Goal: Task Accomplishment & Management: Manage account settings

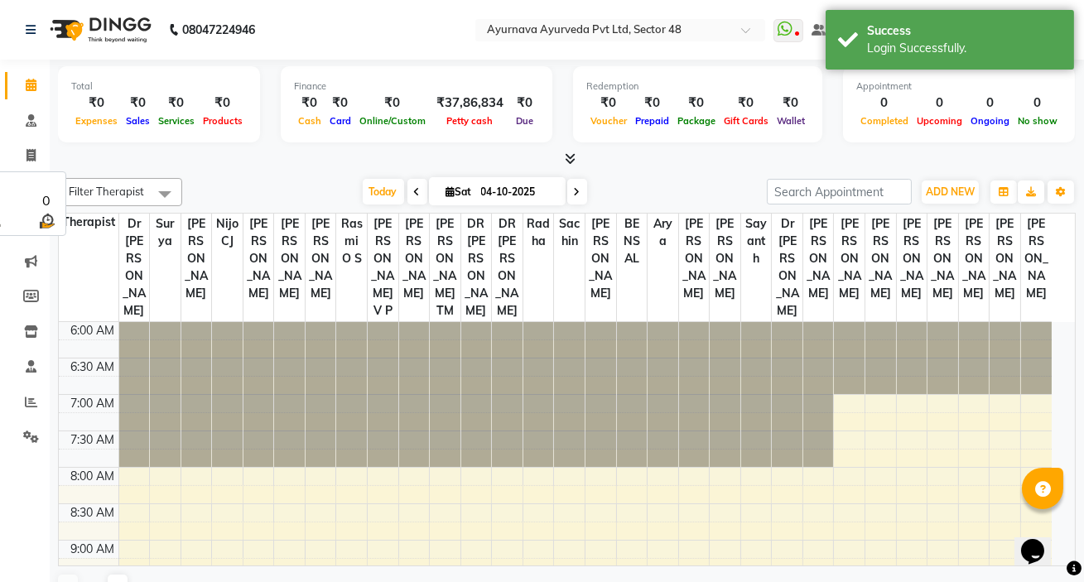
select select "en"
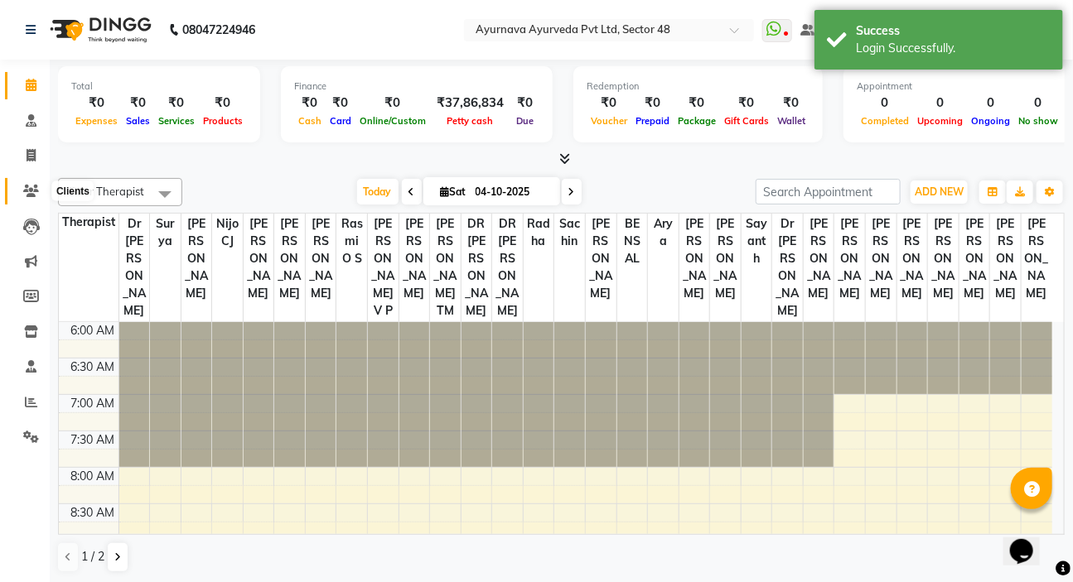
click at [24, 194] on icon at bounding box center [31, 191] width 16 height 12
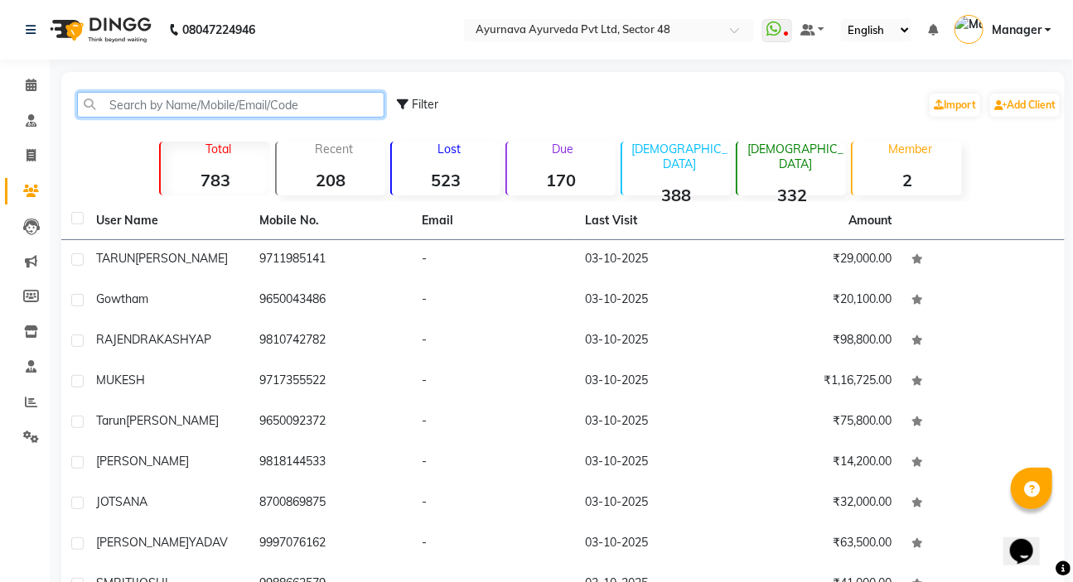
click at [169, 101] on input "text" at bounding box center [230, 105] width 307 height 26
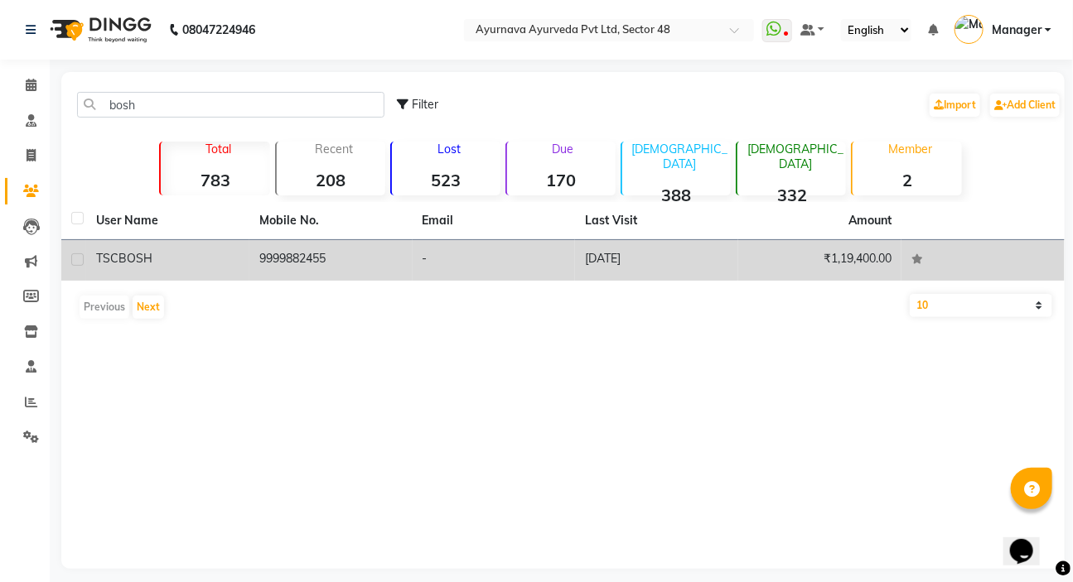
click at [502, 252] on td "-" at bounding box center [493, 260] width 163 height 41
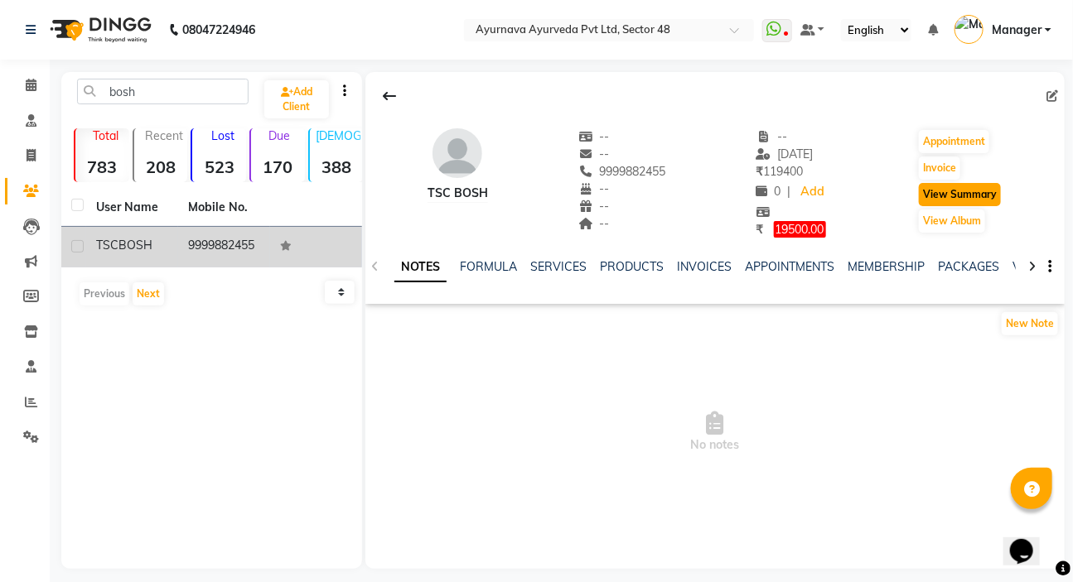
click at [955, 193] on button "View Summary" at bounding box center [960, 194] width 82 height 23
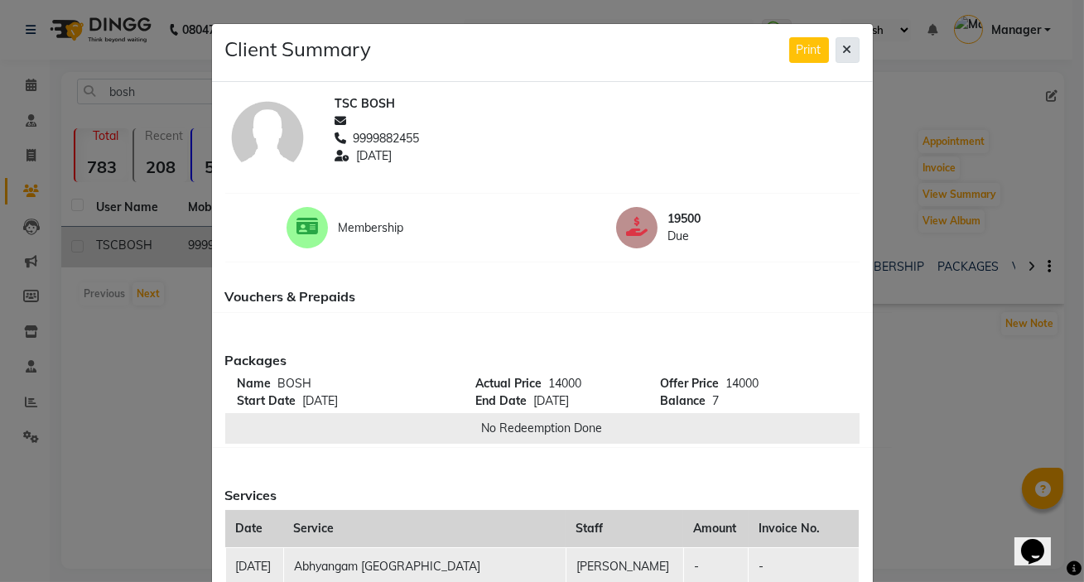
click at [839, 42] on button at bounding box center [848, 50] width 24 height 26
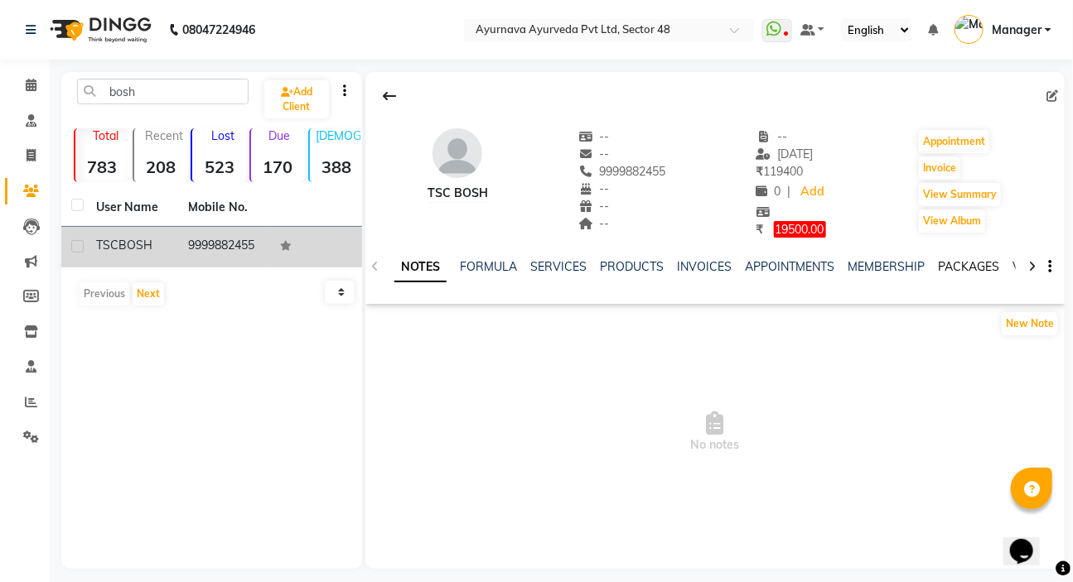
click at [960, 270] on link "PACKAGES" at bounding box center [968, 266] width 61 height 15
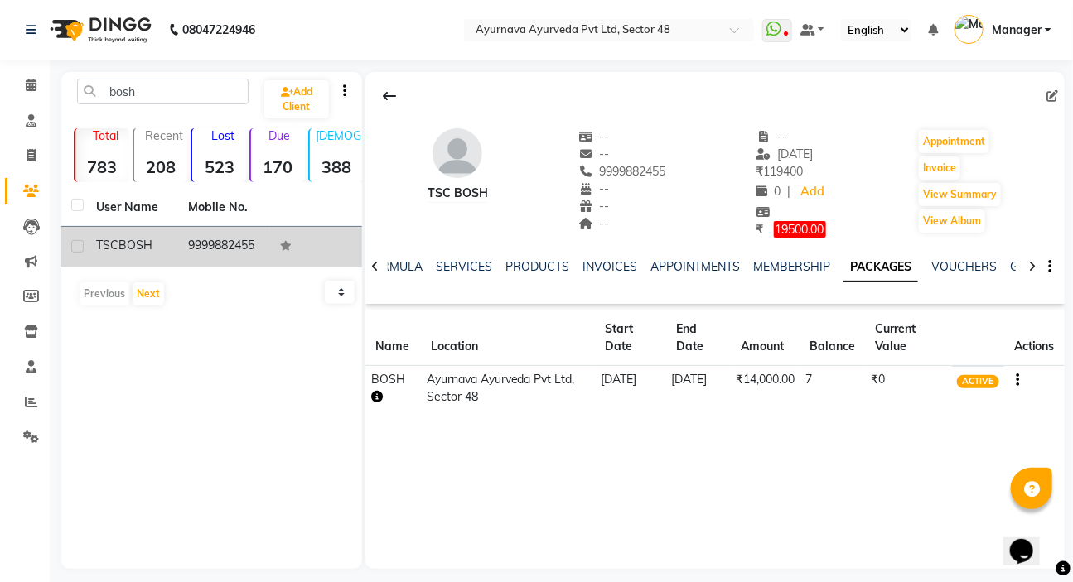
click at [377, 397] on icon "button" at bounding box center [377, 397] width 12 height 12
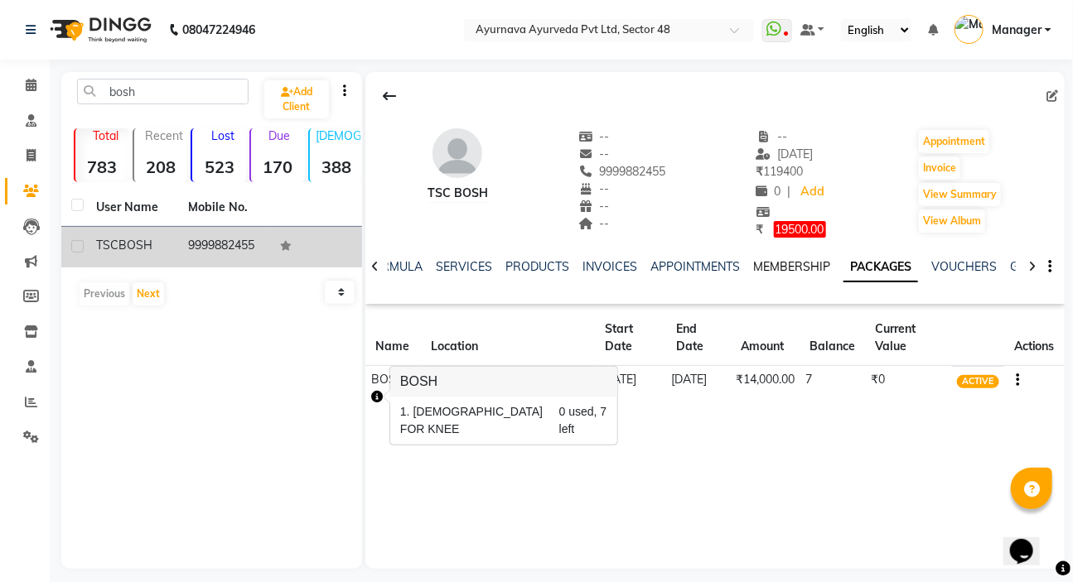
click at [787, 264] on link "MEMBERSHIP" at bounding box center [791, 266] width 77 height 15
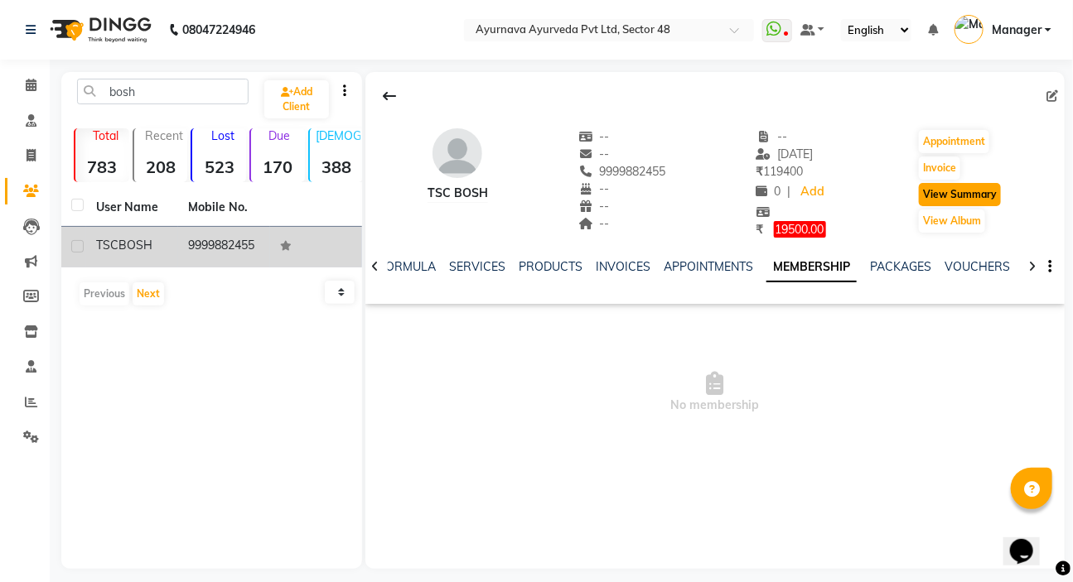
click at [961, 195] on button "View Summary" at bounding box center [960, 194] width 82 height 23
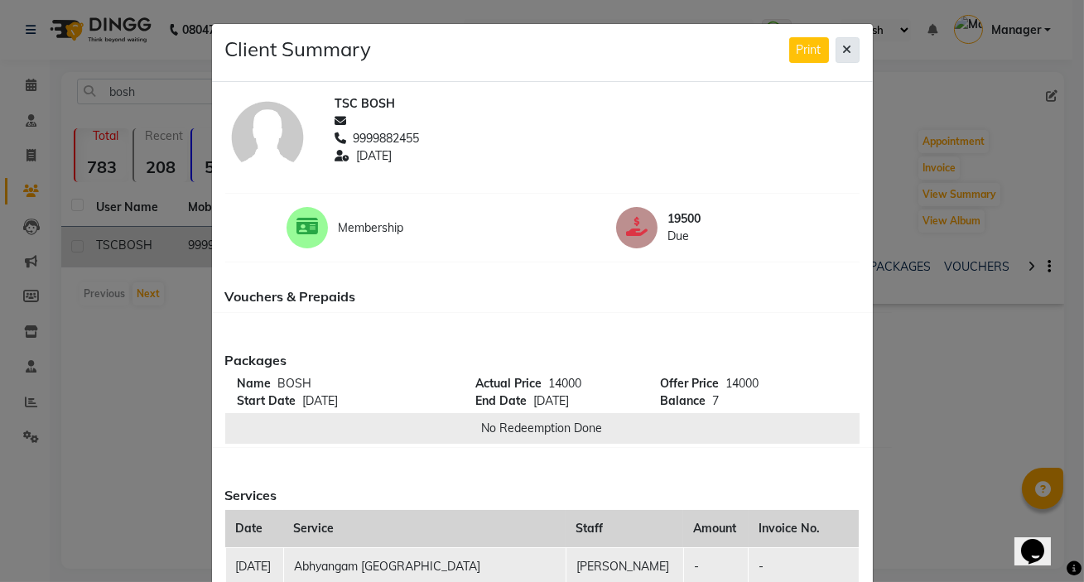
click at [843, 49] on icon at bounding box center [847, 50] width 9 height 12
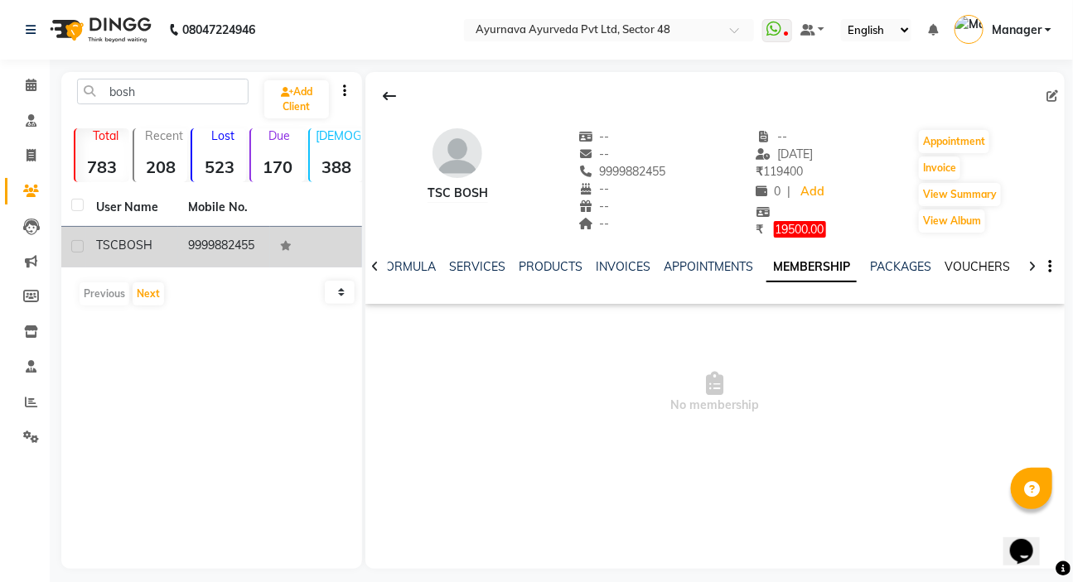
click at [971, 265] on link "VOUCHERS" at bounding box center [976, 266] width 65 height 15
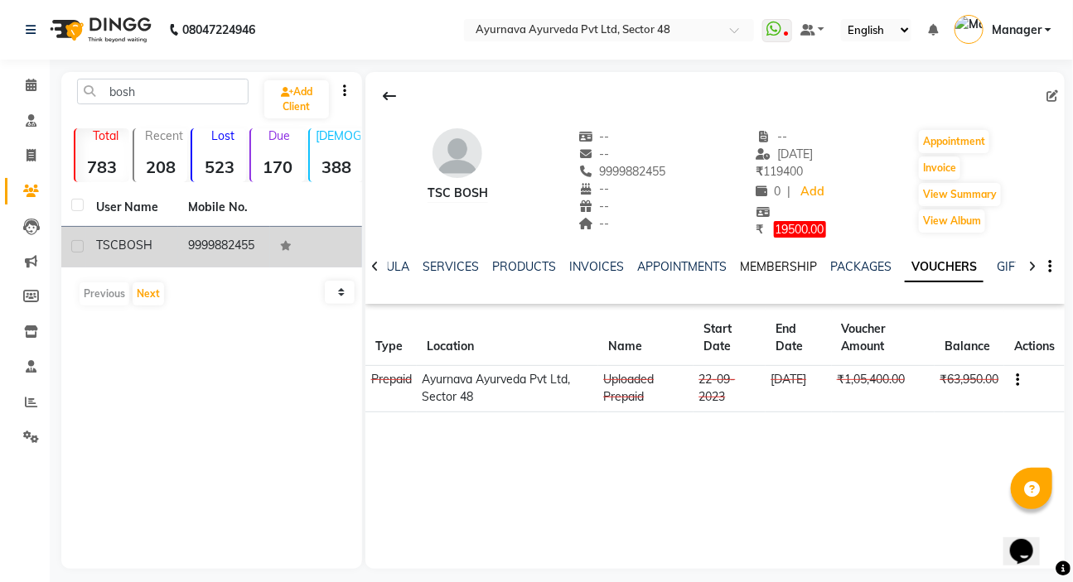
click at [765, 268] on link "MEMBERSHIP" at bounding box center [778, 266] width 77 height 15
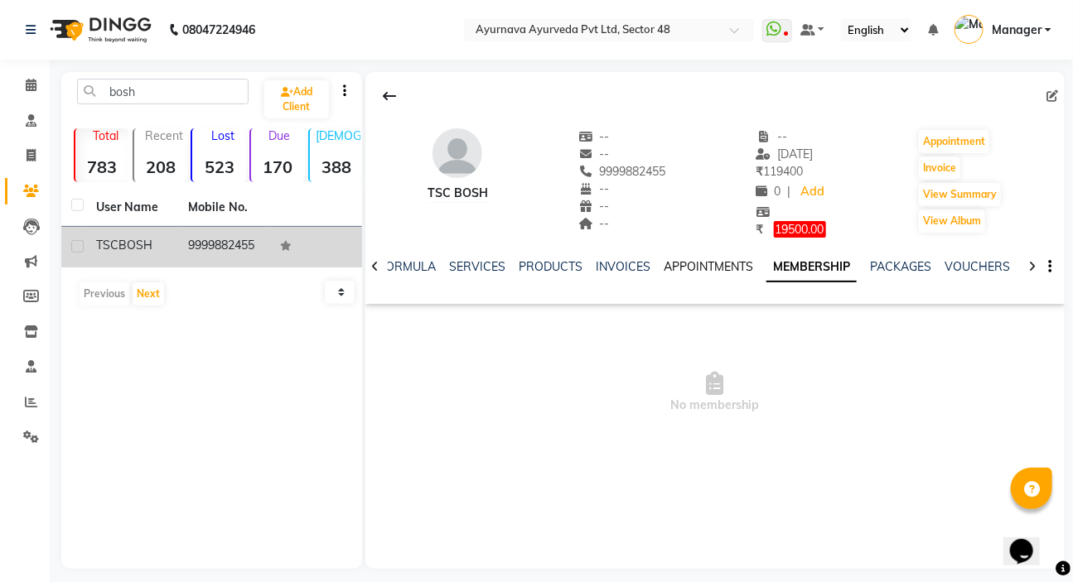
click at [706, 265] on link "APPOINTMENTS" at bounding box center [707, 266] width 89 height 15
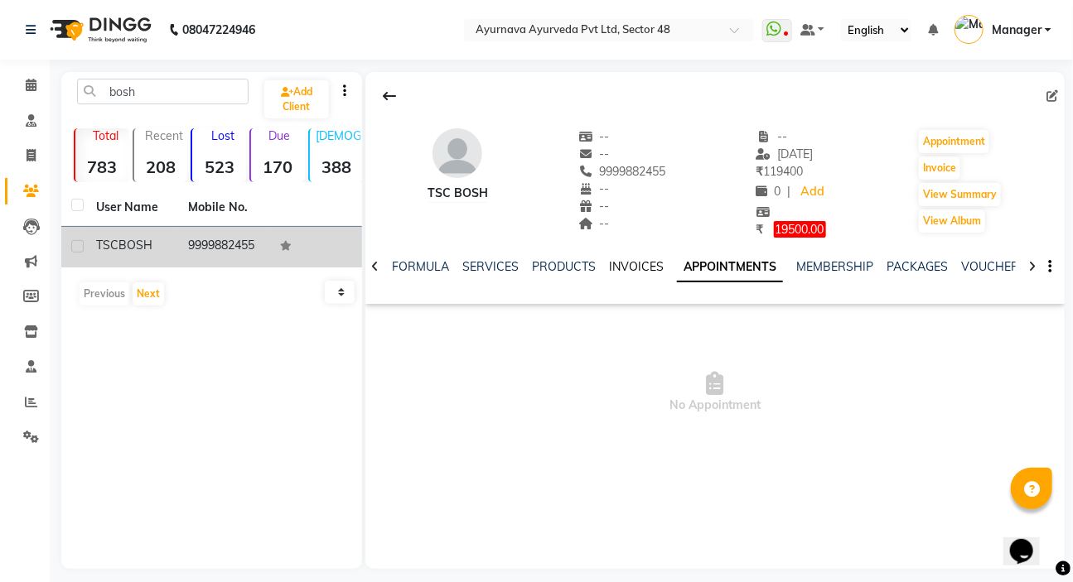
click at [628, 267] on link "INVOICES" at bounding box center [636, 266] width 55 height 15
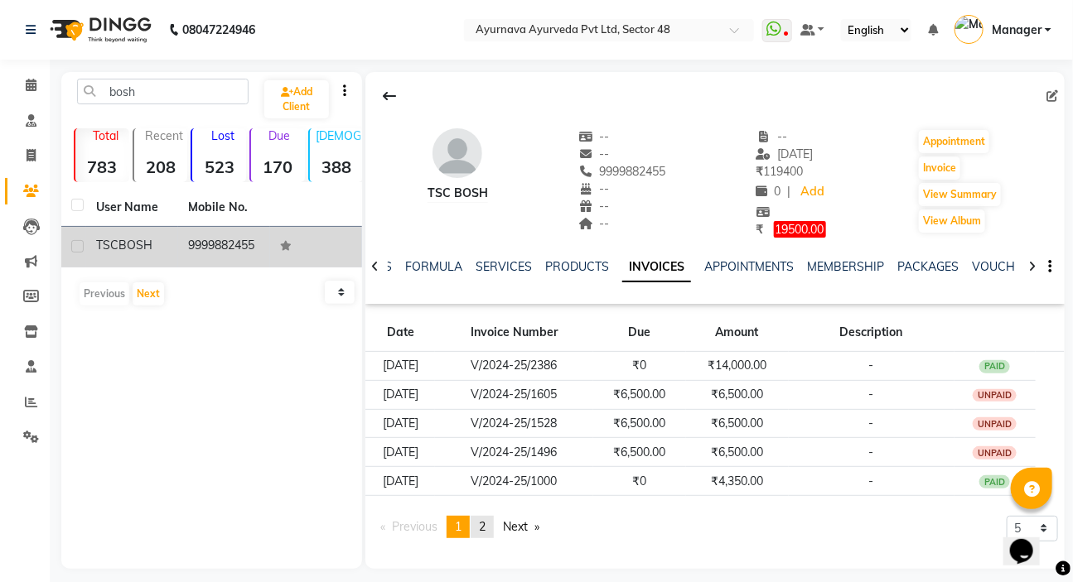
click at [482, 530] on span "2" at bounding box center [482, 526] width 7 height 15
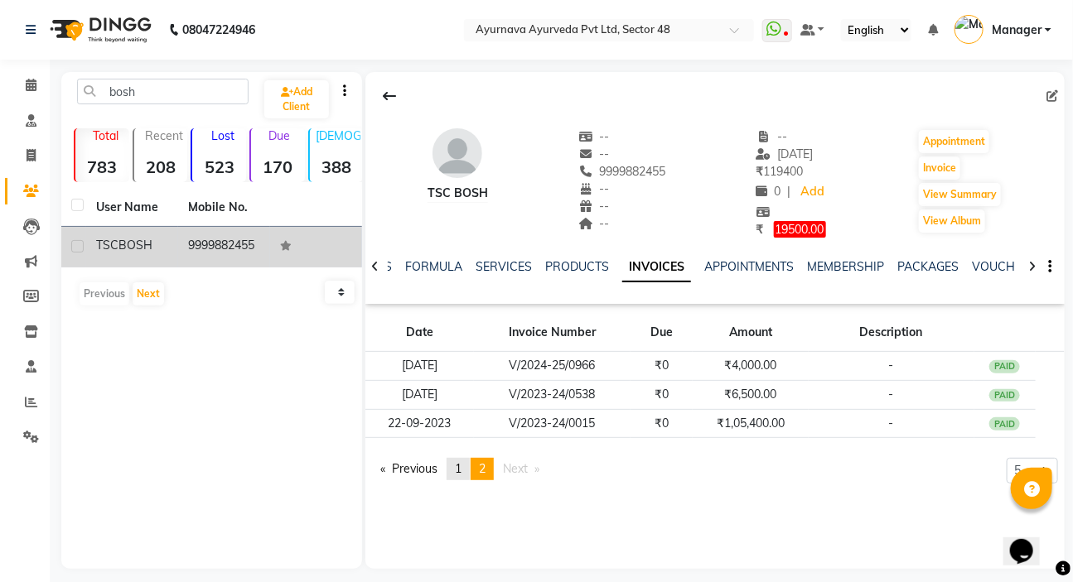
click at [461, 466] on span "1" at bounding box center [458, 468] width 7 height 15
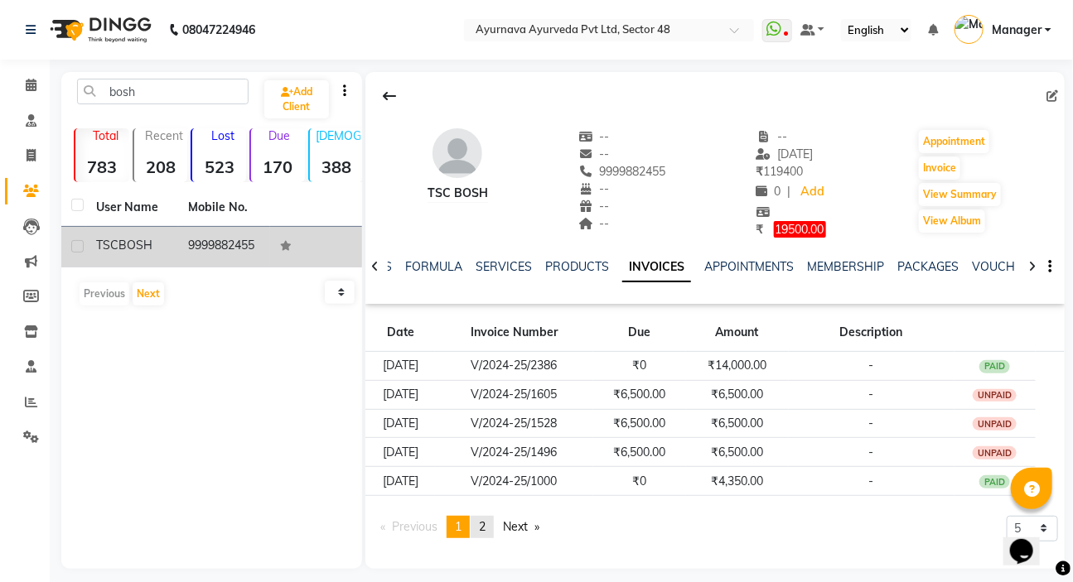
click at [484, 529] on span "2" at bounding box center [482, 526] width 7 height 15
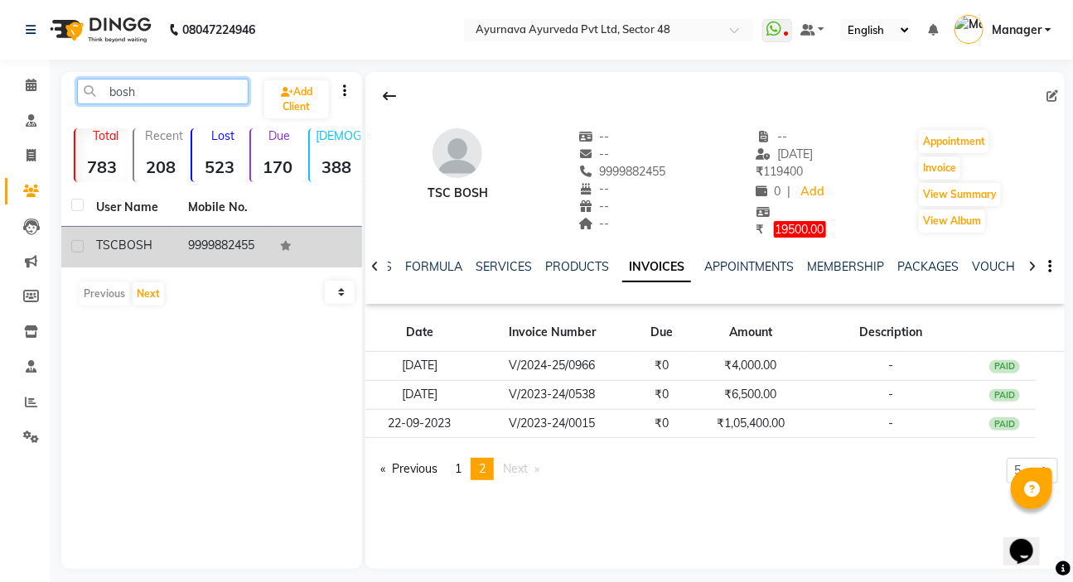
click at [177, 91] on input "bosh" at bounding box center [162, 92] width 171 height 26
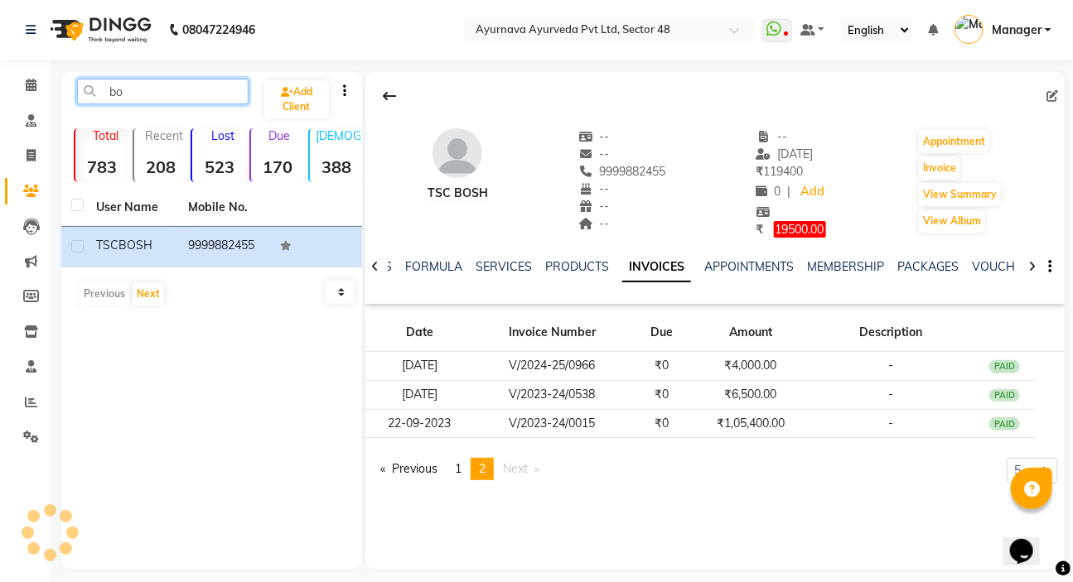
type input "b"
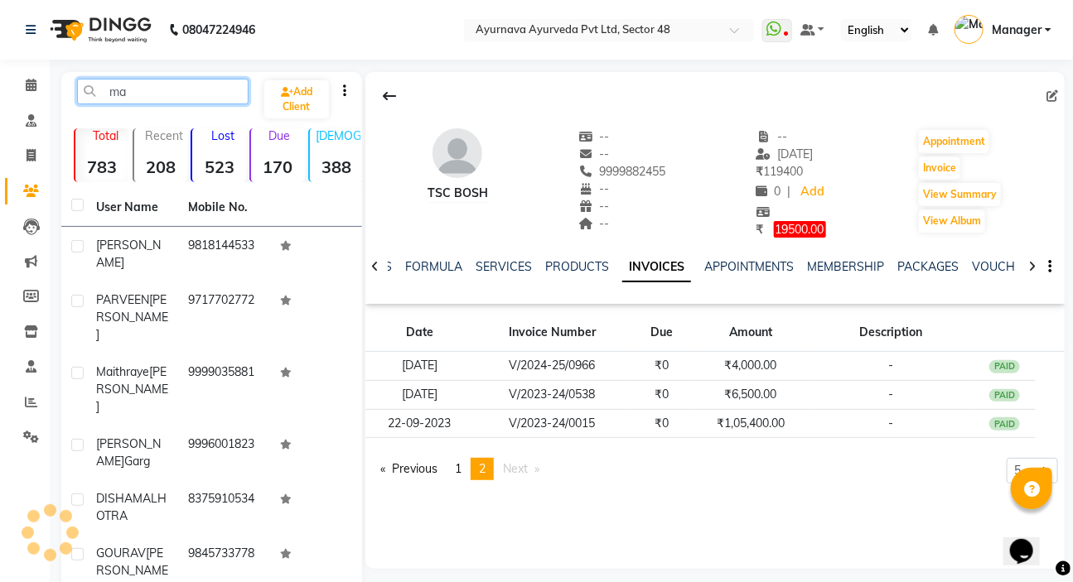
type input "m"
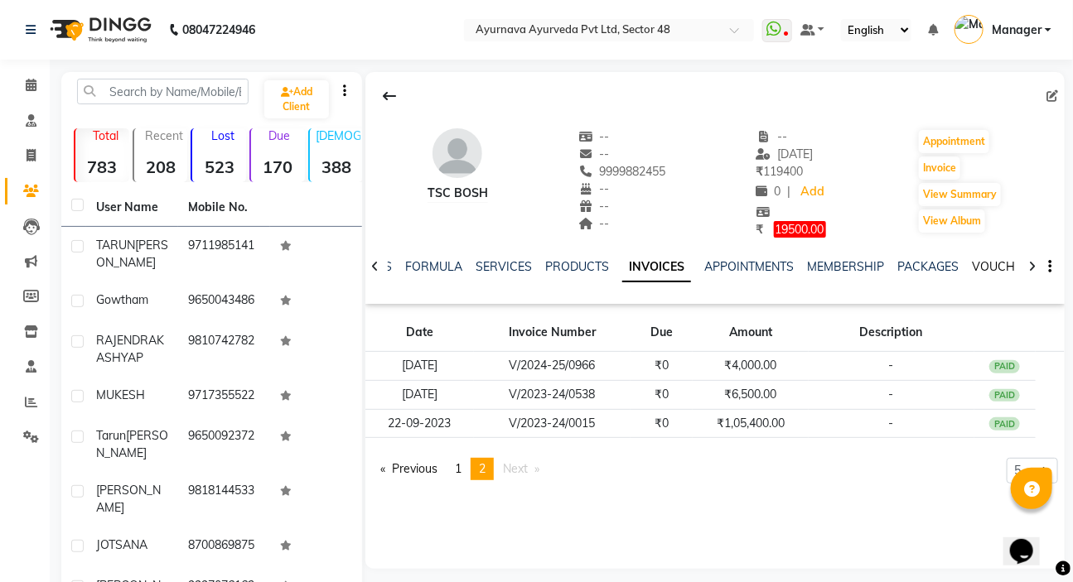
click at [991, 269] on link "VOUCHERS" at bounding box center [1004, 266] width 65 height 15
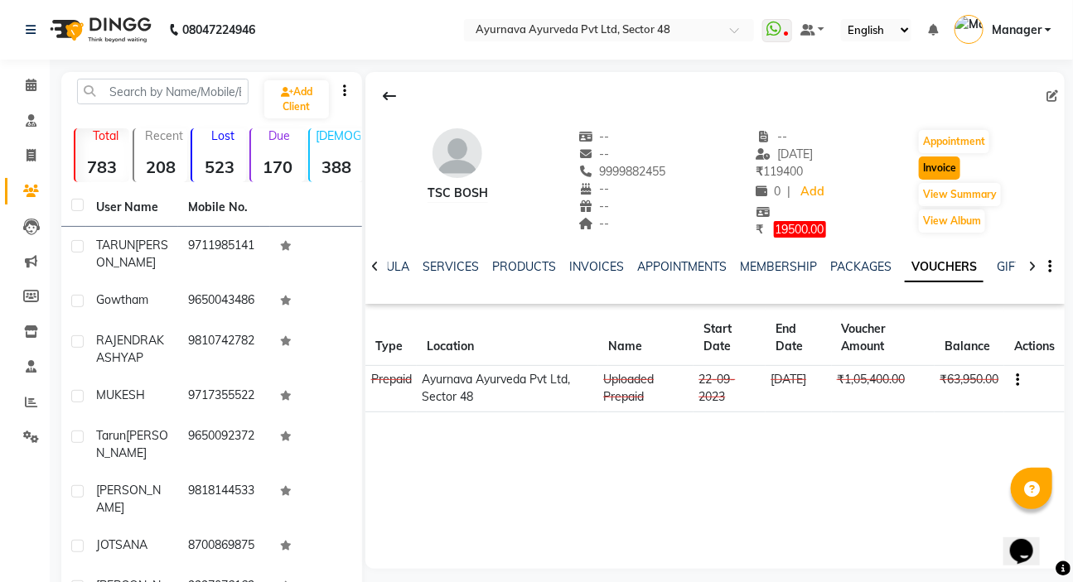
click at [947, 168] on button "Invoice" at bounding box center [939, 168] width 41 height 23
select select "service"
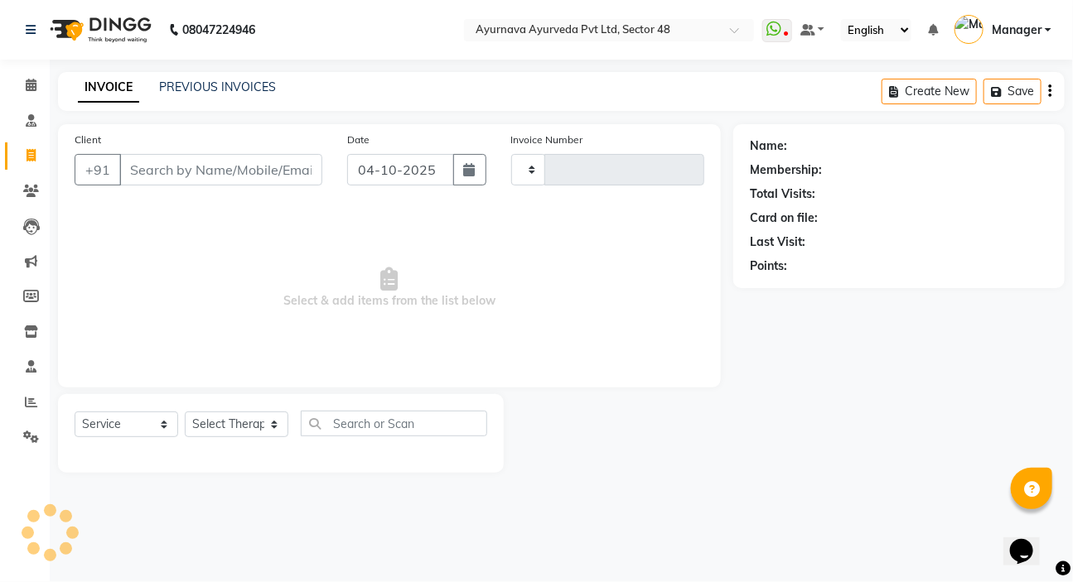
type input "1721"
select select "5546"
type input "9999882455"
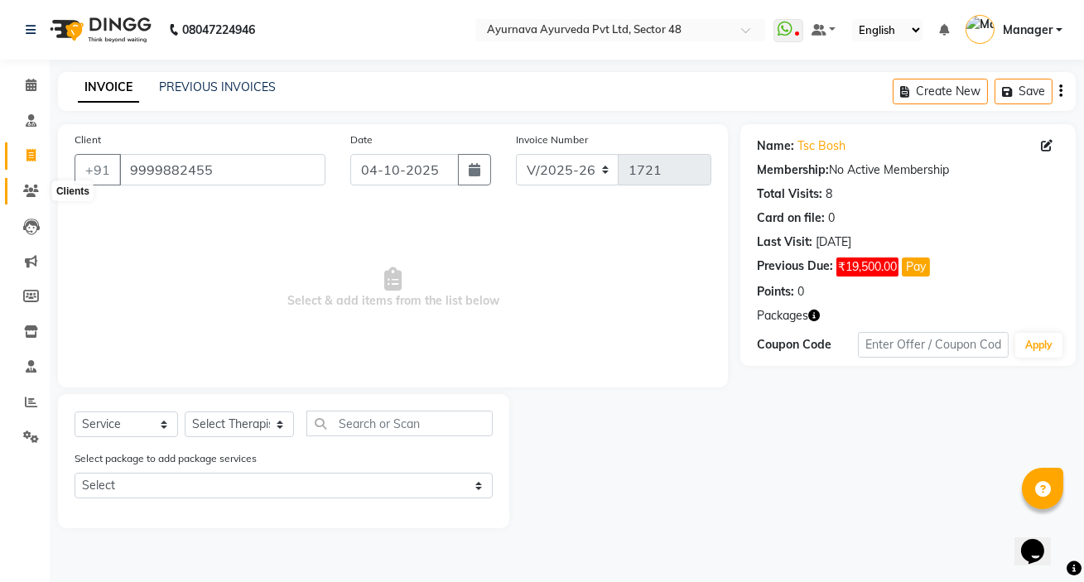
click at [27, 191] on icon at bounding box center [31, 191] width 16 height 12
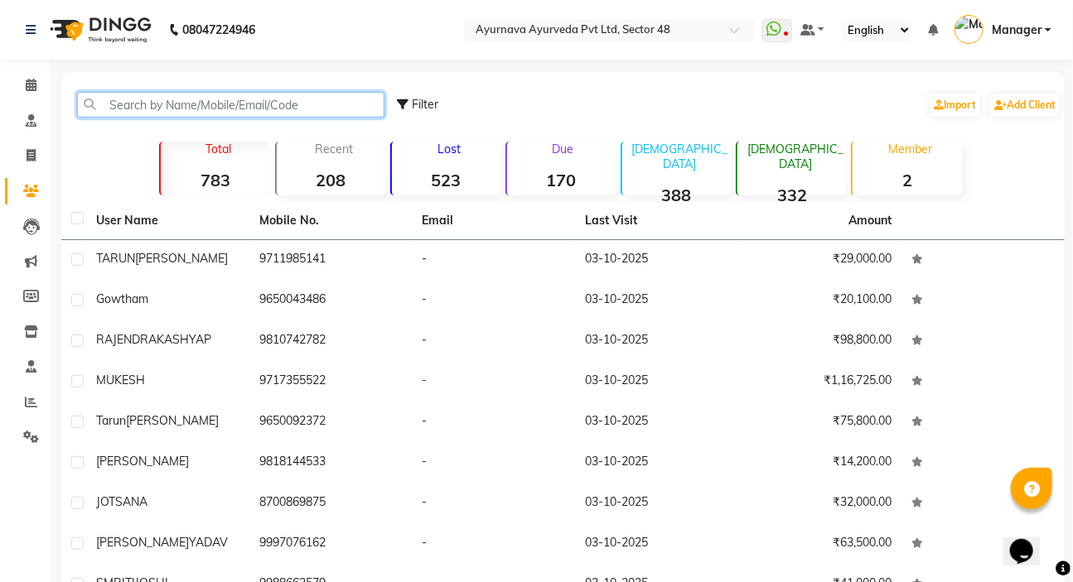
click at [240, 108] on input "text" at bounding box center [230, 105] width 307 height 26
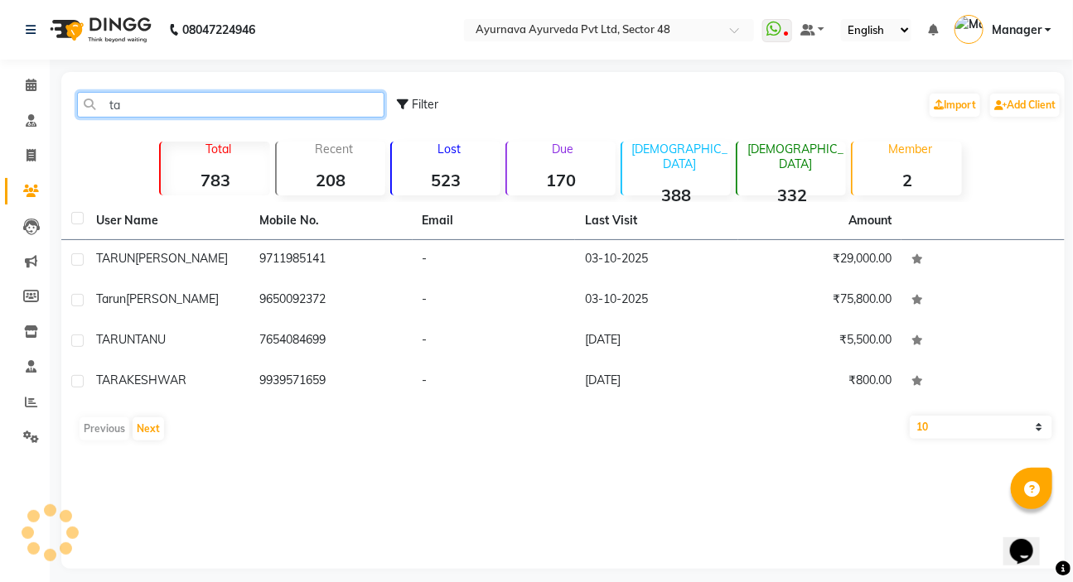
type input "t"
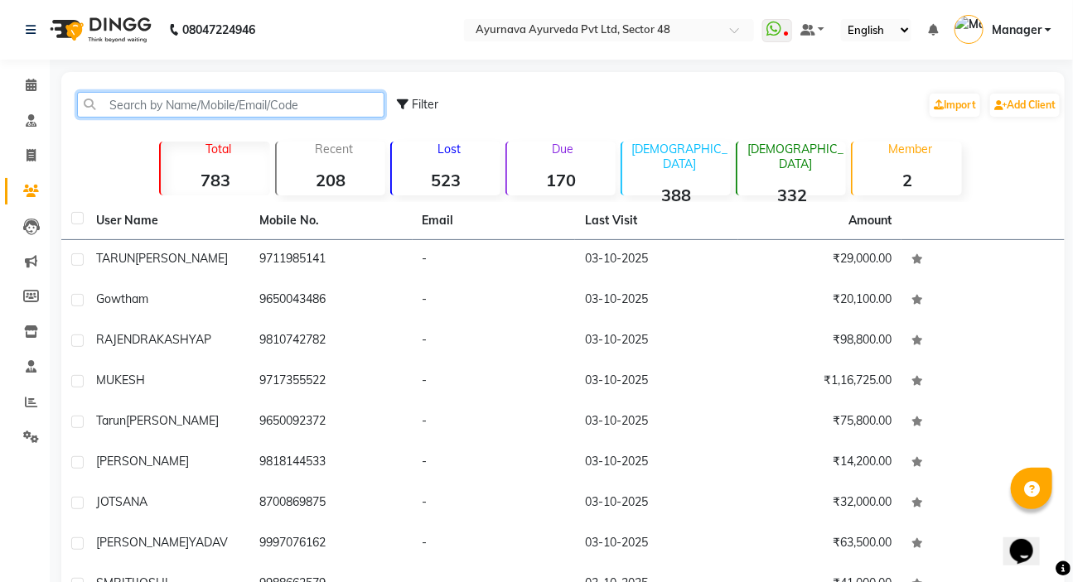
type input "n"
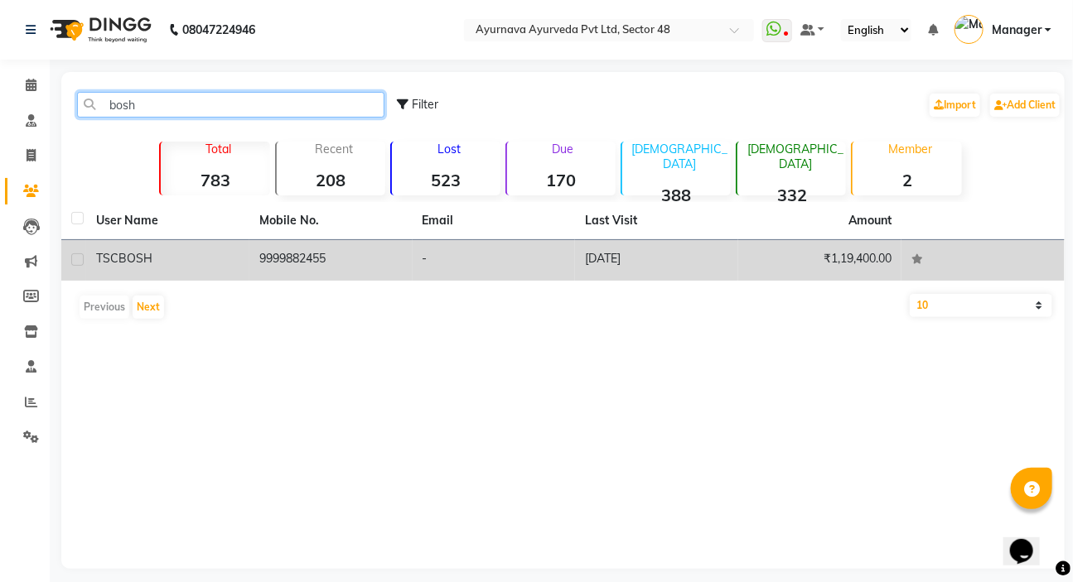
type input "bosh"
click at [663, 261] on td "[DATE]" at bounding box center [656, 260] width 163 height 41
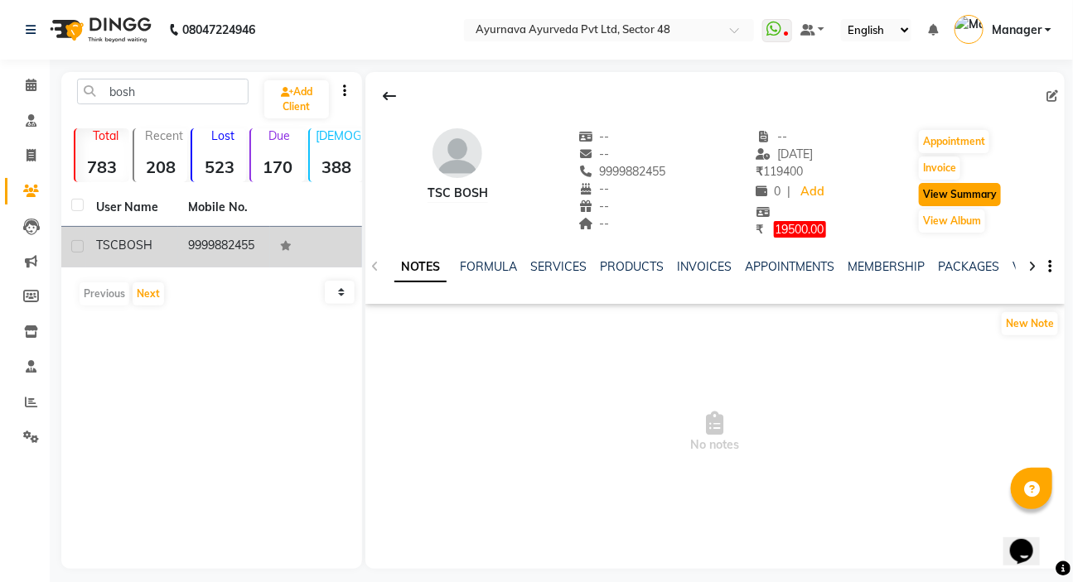
click at [977, 194] on button "View Summary" at bounding box center [960, 194] width 82 height 23
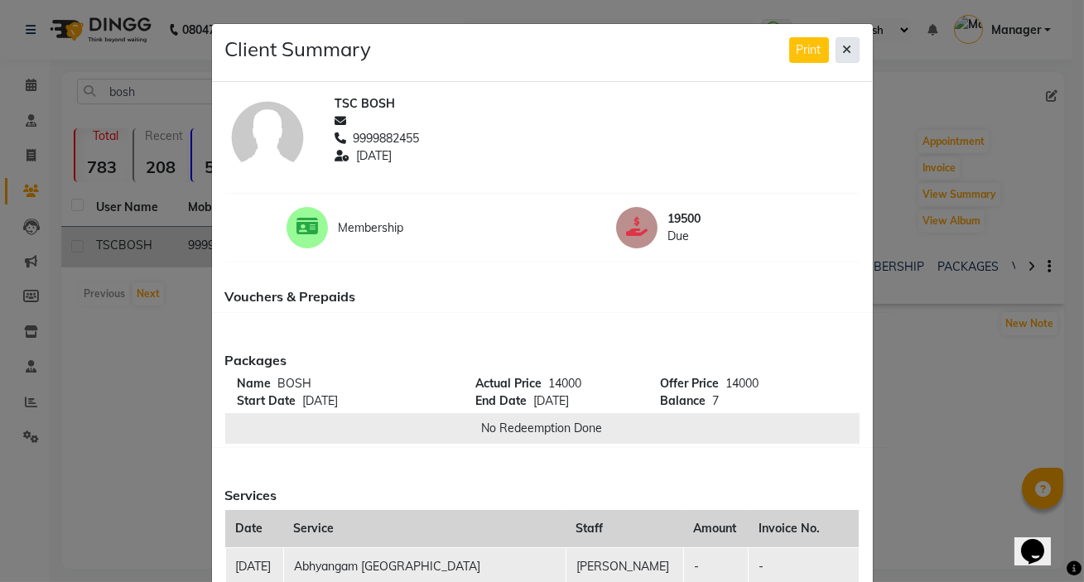
click at [845, 51] on icon at bounding box center [847, 50] width 9 height 12
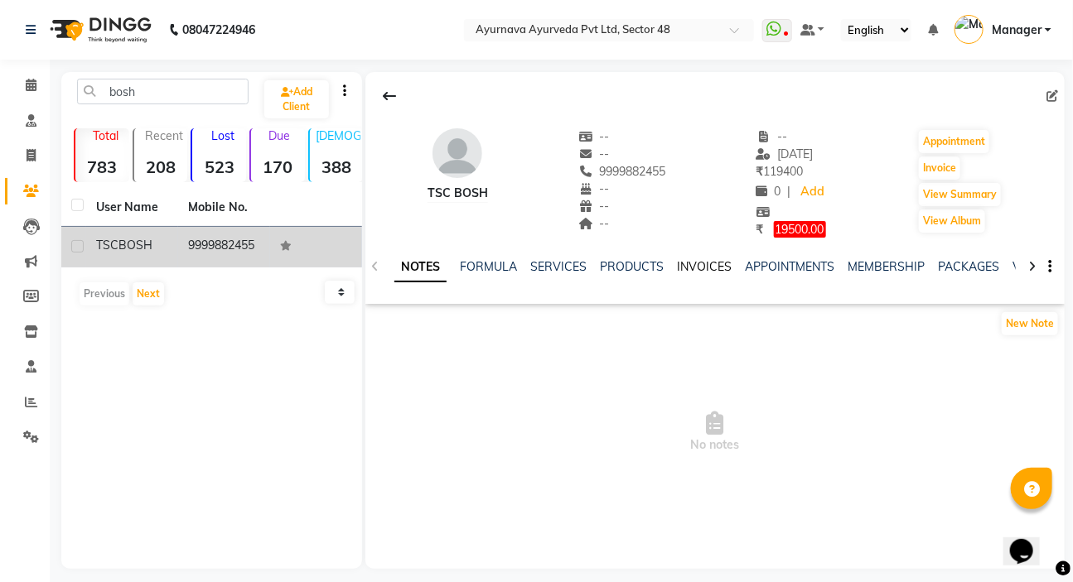
click at [704, 268] on link "INVOICES" at bounding box center [704, 266] width 55 height 15
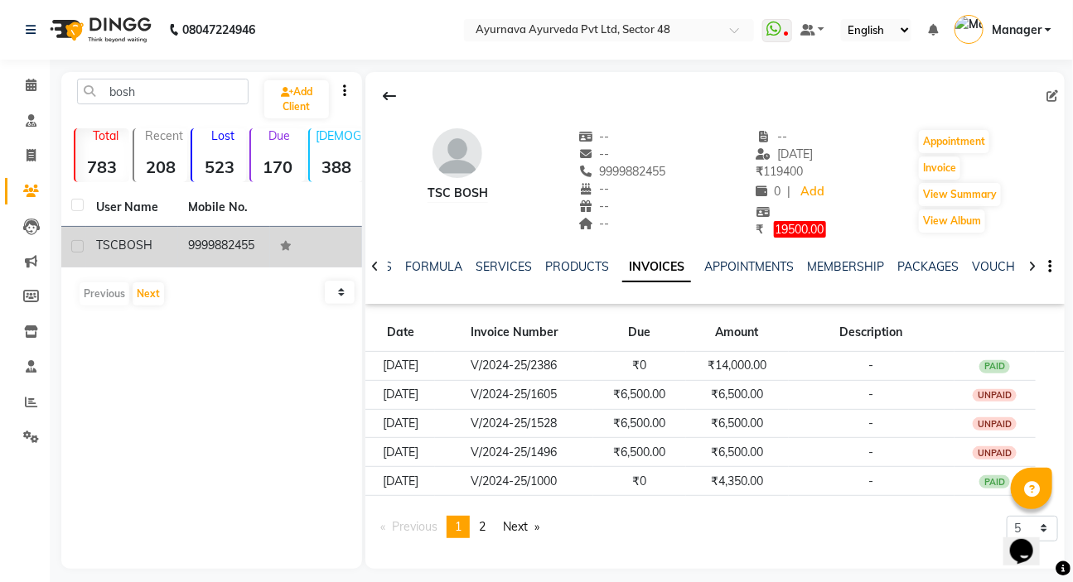
scroll to position [12, 0]
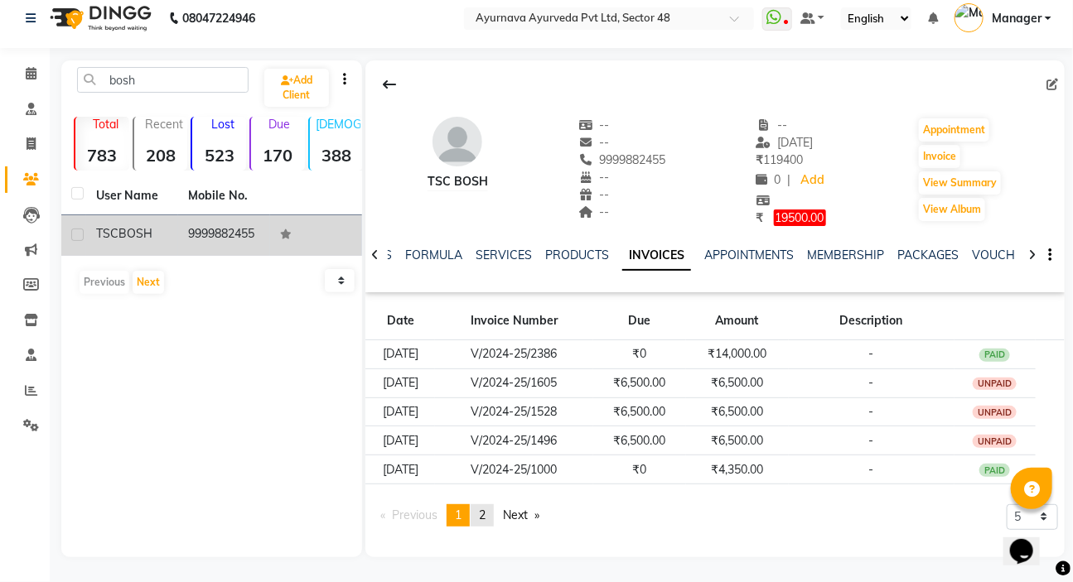
click at [480, 514] on link "page 2" at bounding box center [481, 515] width 23 height 22
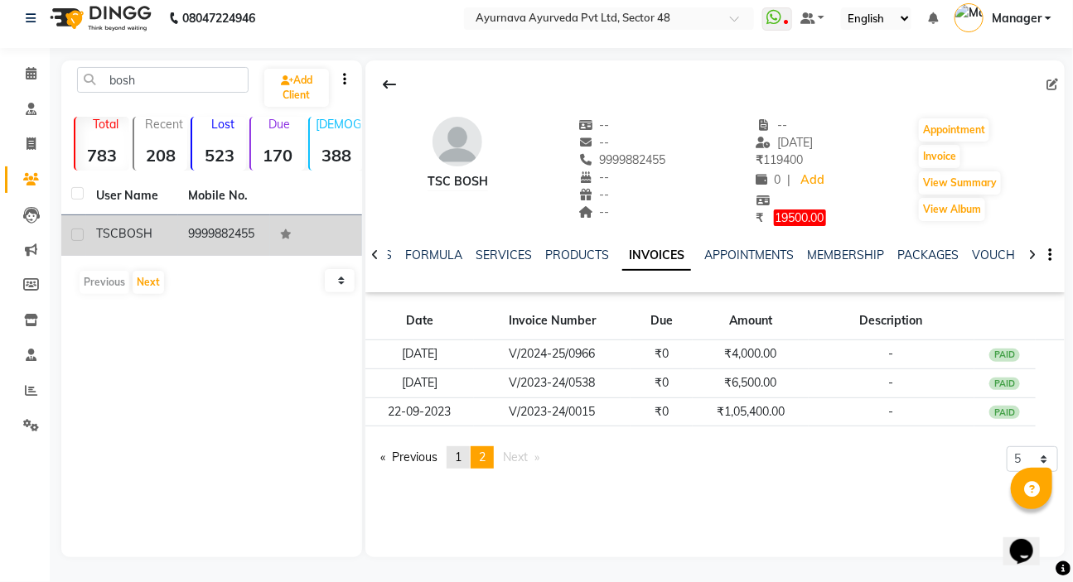
click at [460, 454] on span "1" at bounding box center [458, 457] width 7 height 15
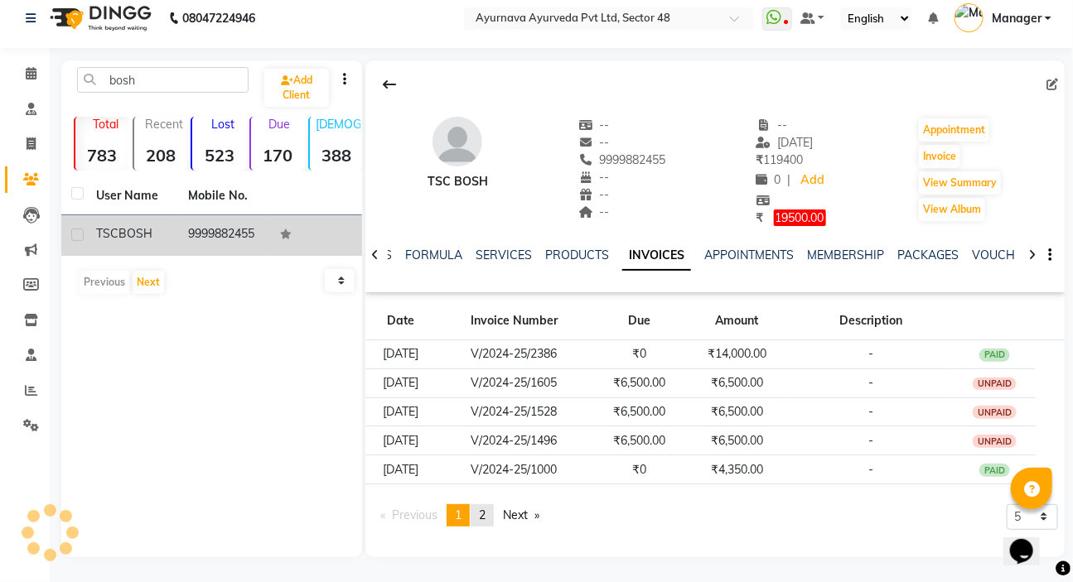
click at [484, 519] on span "2" at bounding box center [482, 515] width 7 height 15
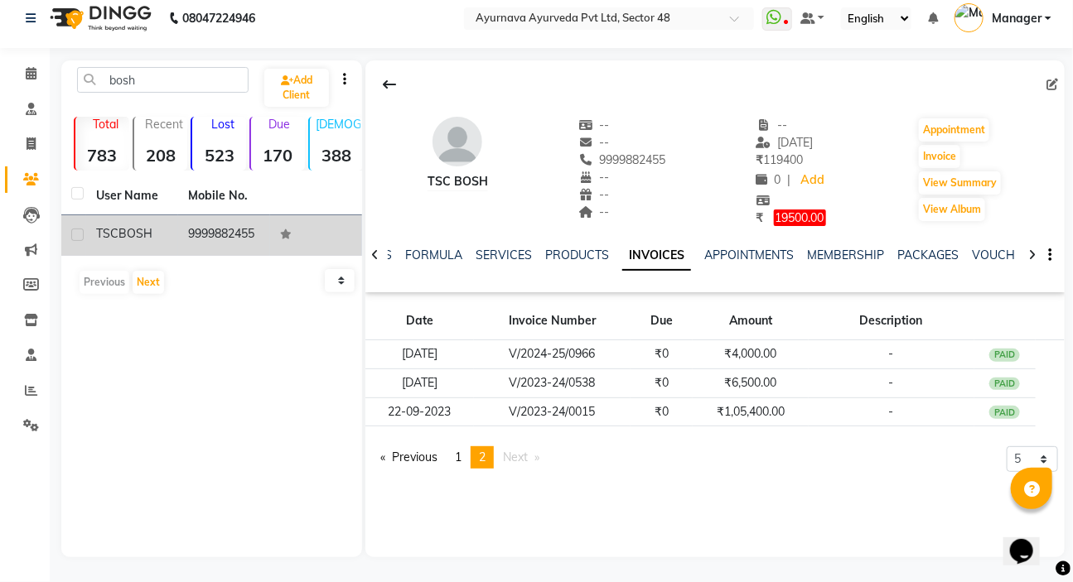
click at [518, 461] on span "Next page" at bounding box center [515, 457] width 25 height 15
click at [477, 451] on li "You're on page 2" at bounding box center [481, 457] width 23 height 22
click at [459, 456] on span "1" at bounding box center [458, 457] width 7 height 15
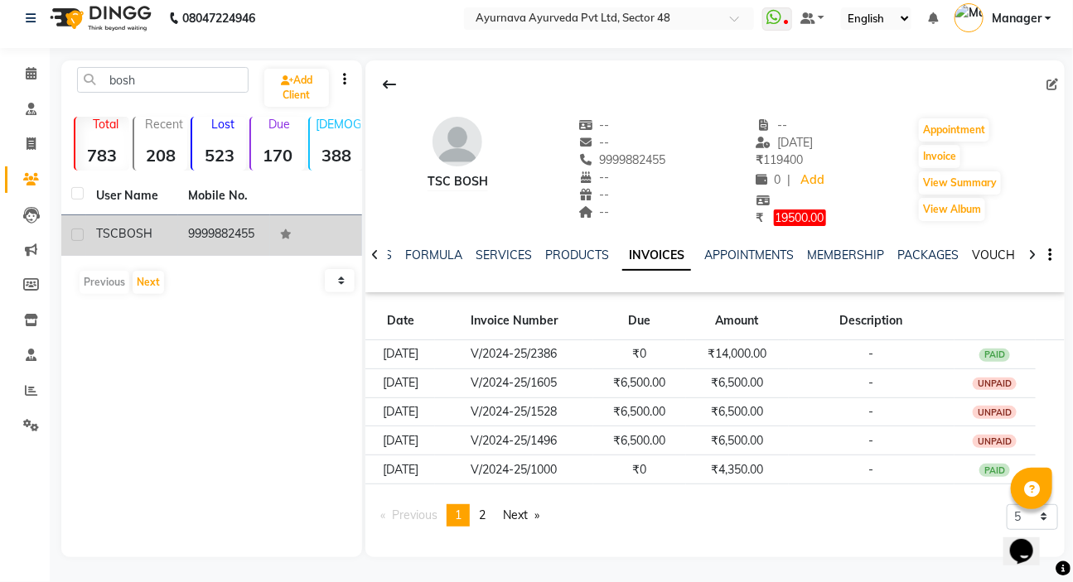
click at [989, 251] on link "VOUCHERS" at bounding box center [1004, 255] width 65 height 15
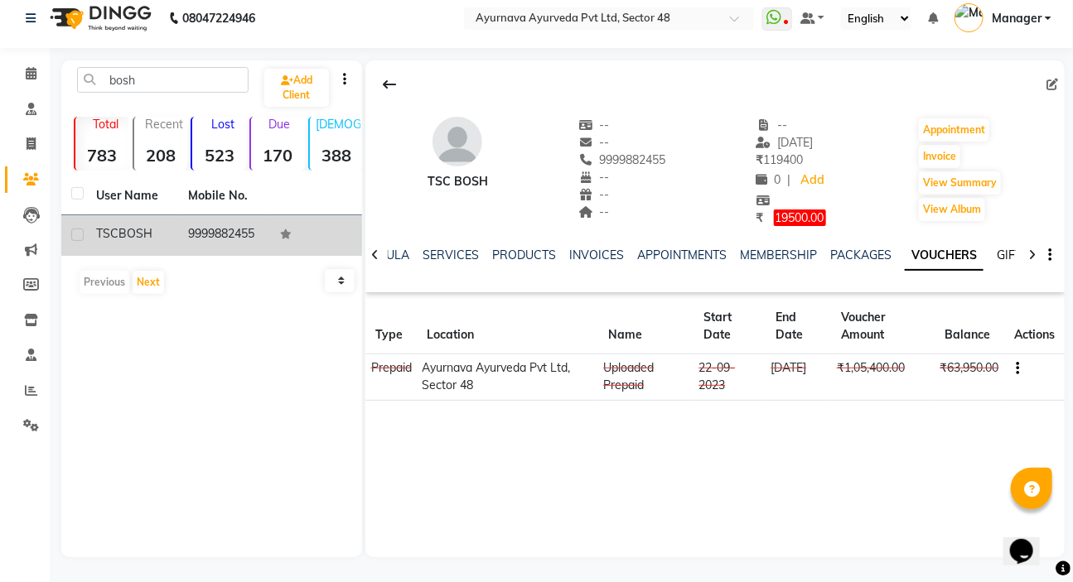
click at [996, 251] on link "GIFTCARDS" at bounding box center [1028, 255] width 65 height 15
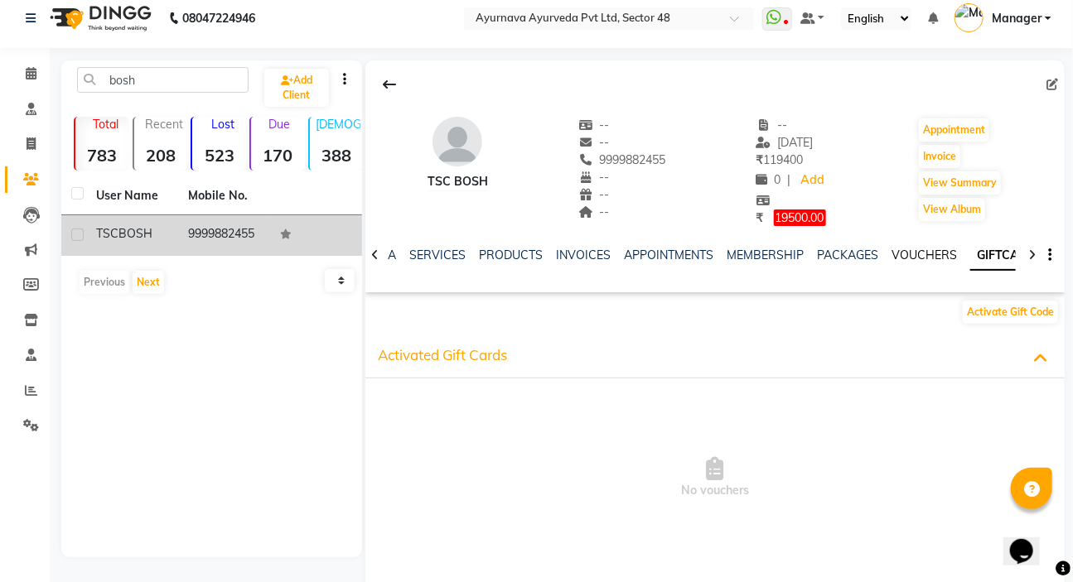
click at [921, 255] on link "VOUCHERS" at bounding box center [923, 255] width 65 height 15
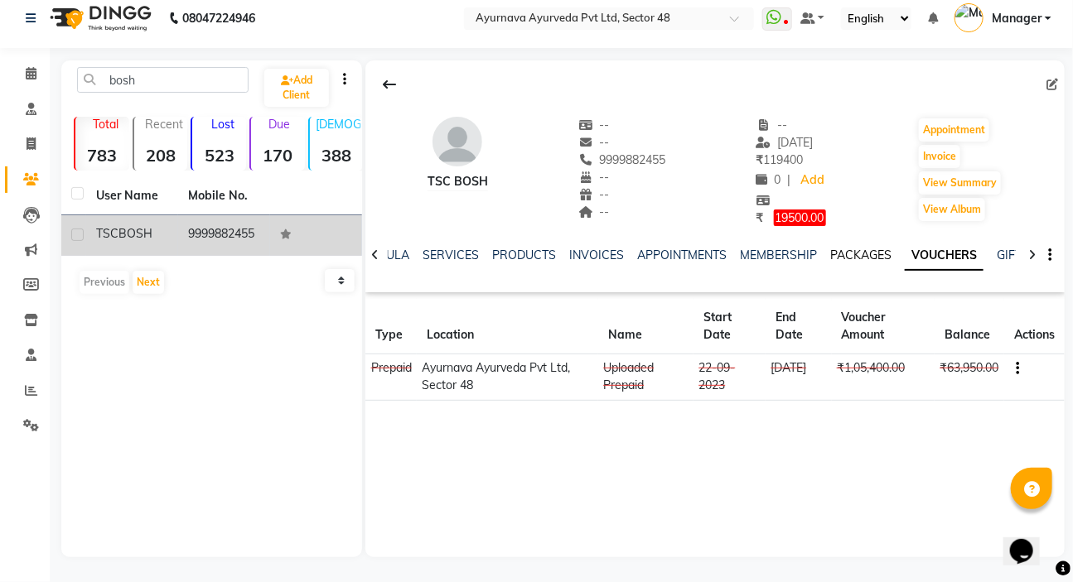
click at [859, 253] on link "PACKAGES" at bounding box center [860, 255] width 61 height 15
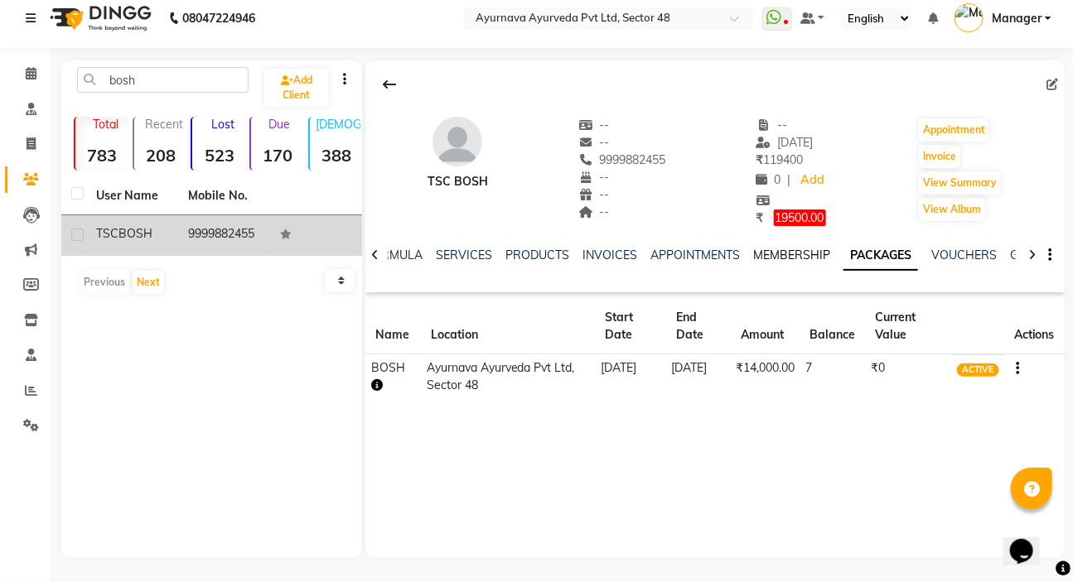
click at [789, 251] on link "MEMBERSHIP" at bounding box center [791, 255] width 77 height 15
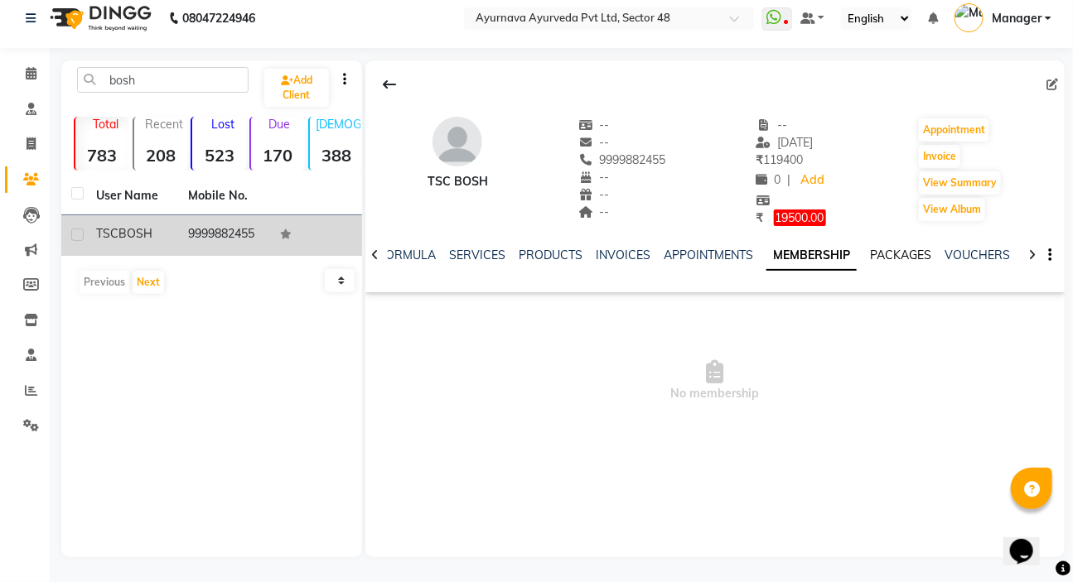
click at [895, 248] on link "PACKAGES" at bounding box center [900, 255] width 61 height 15
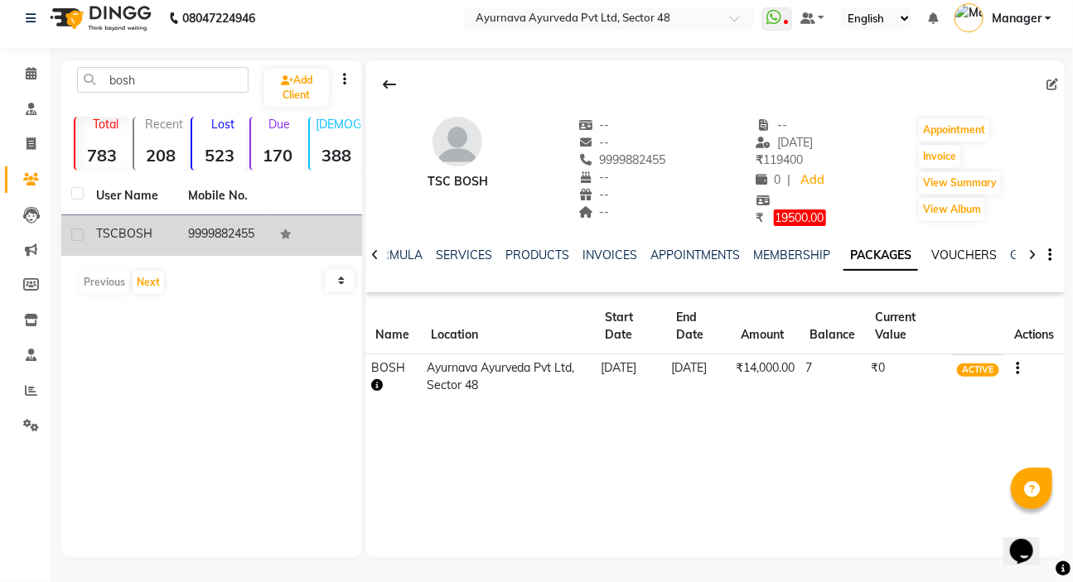
click at [957, 250] on link "VOUCHERS" at bounding box center [963, 255] width 65 height 15
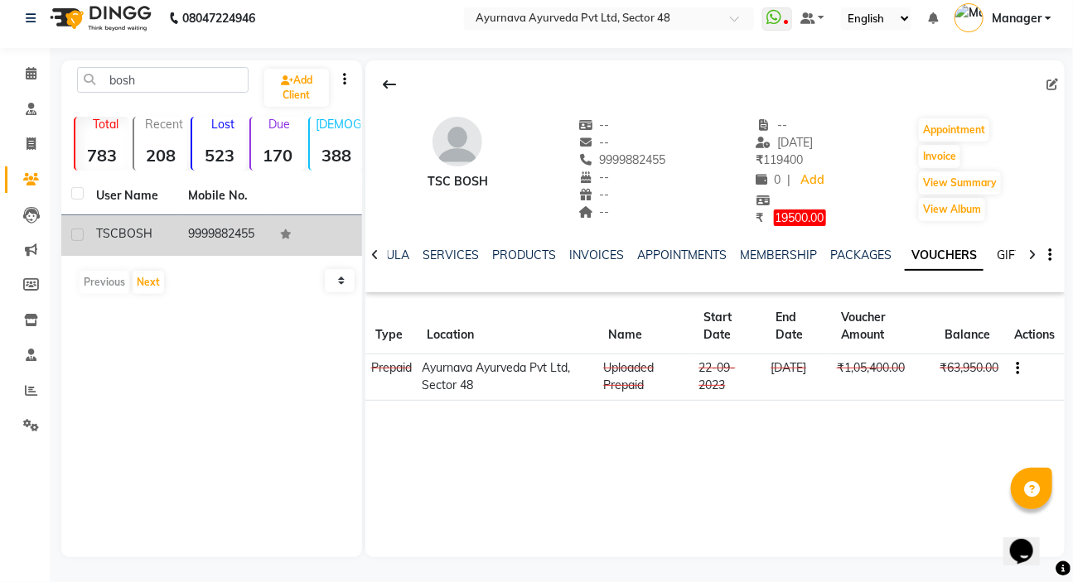
click at [1007, 250] on link "GIFTCARDS" at bounding box center [1028, 255] width 65 height 15
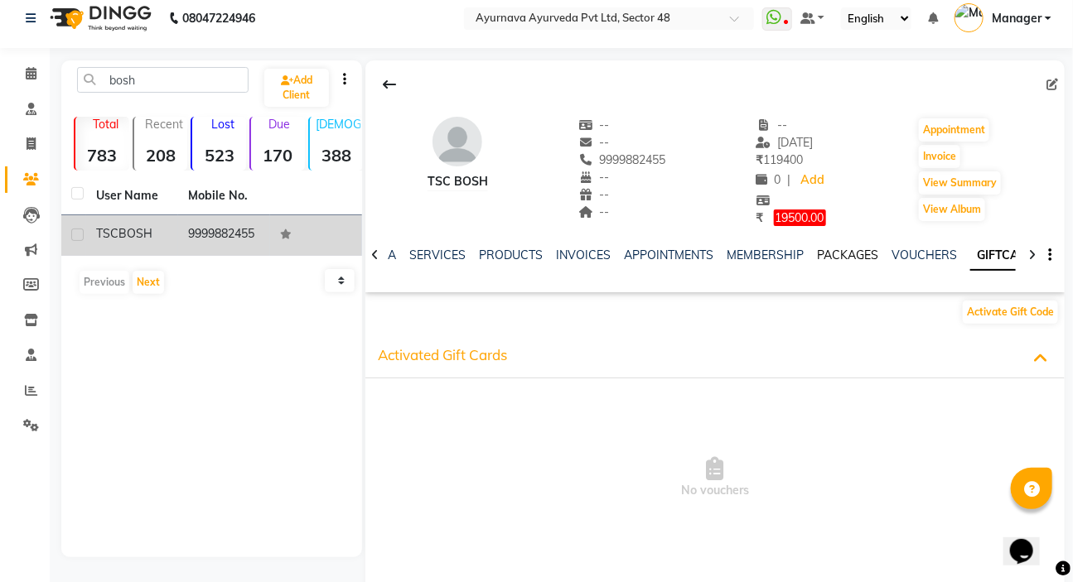
click at [851, 248] on link "PACKAGES" at bounding box center [847, 255] width 61 height 15
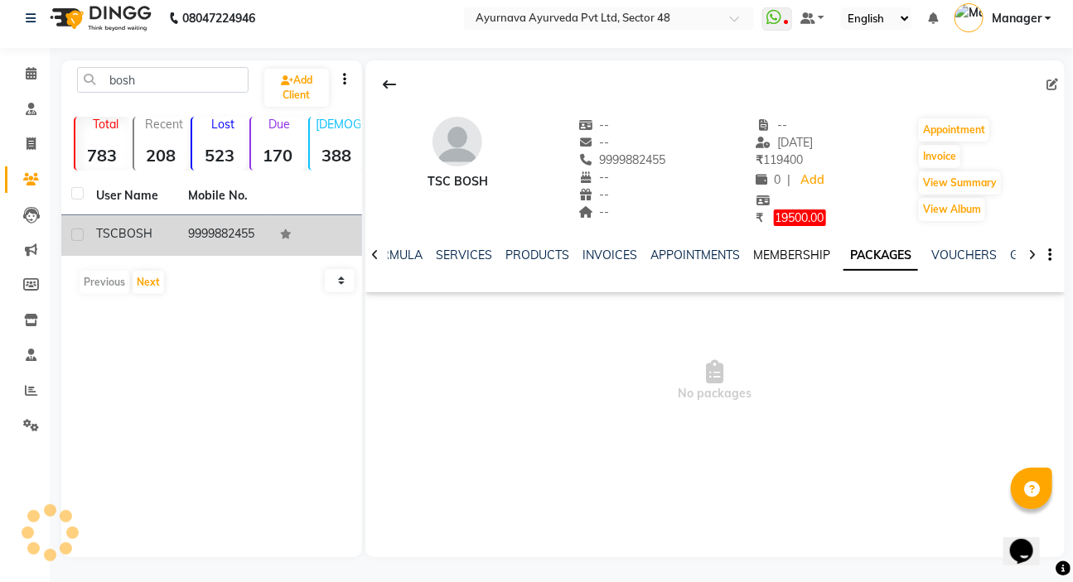
click at [792, 252] on link "MEMBERSHIP" at bounding box center [791, 255] width 77 height 15
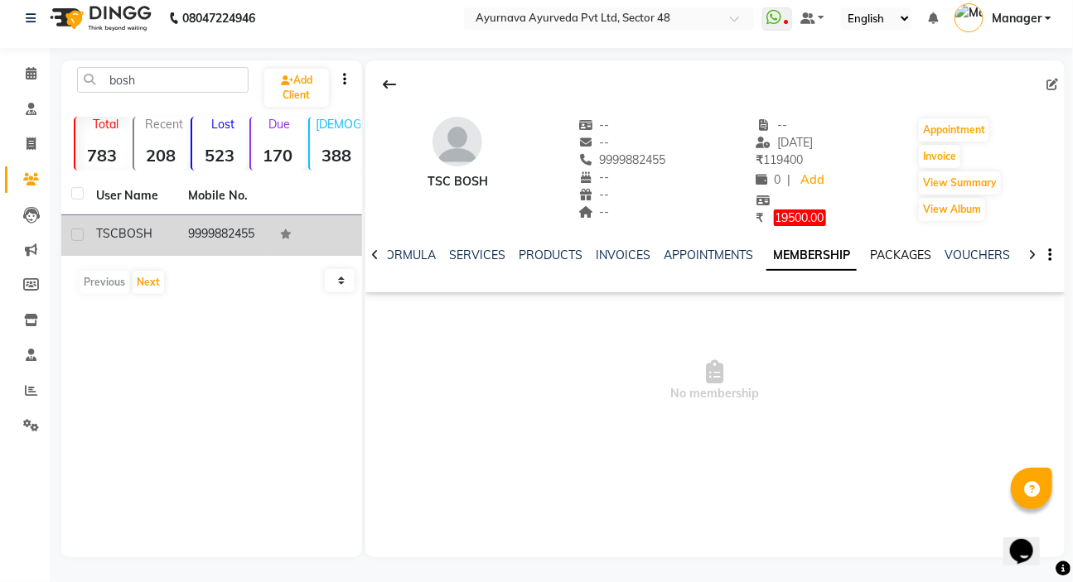
click at [889, 250] on link "PACKAGES" at bounding box center [900, 255] width 61 height 15
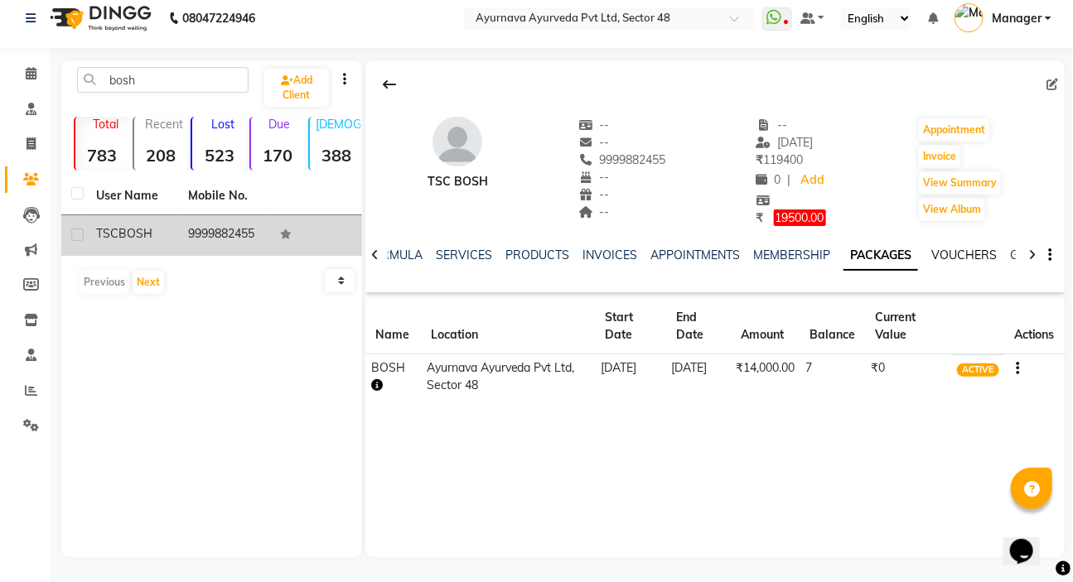
click at [947, 252] on link "VOUCHERS" at bounding box center [963, 255] width 65 height 15
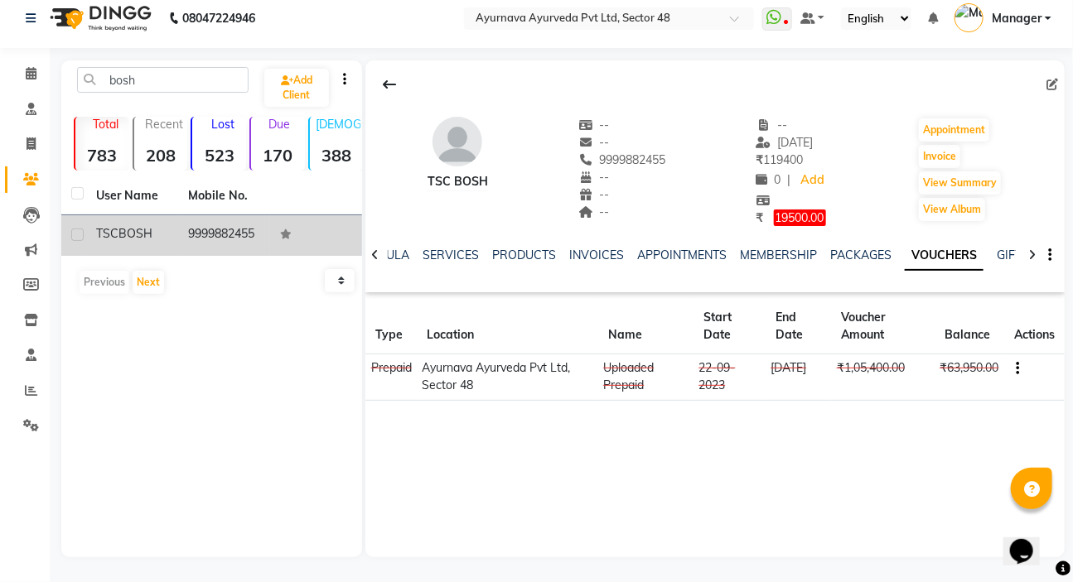
click at [161, 145] on strong "208" at bounding box center [161, 155] width 54 height 21
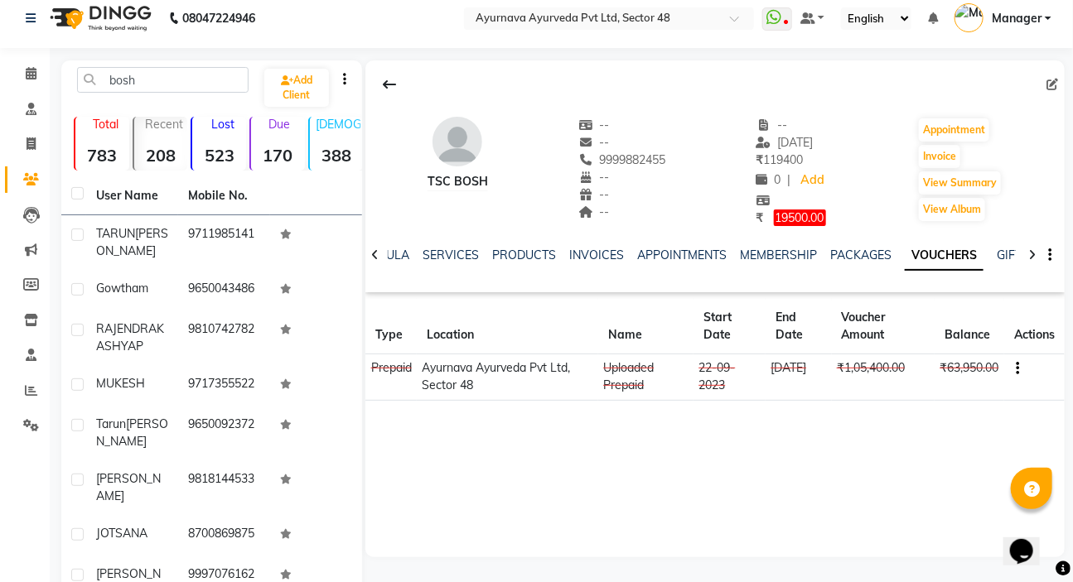
click at [1037, 17] on span "Manager" at bounding box center [1016, 18] width 50 height 17
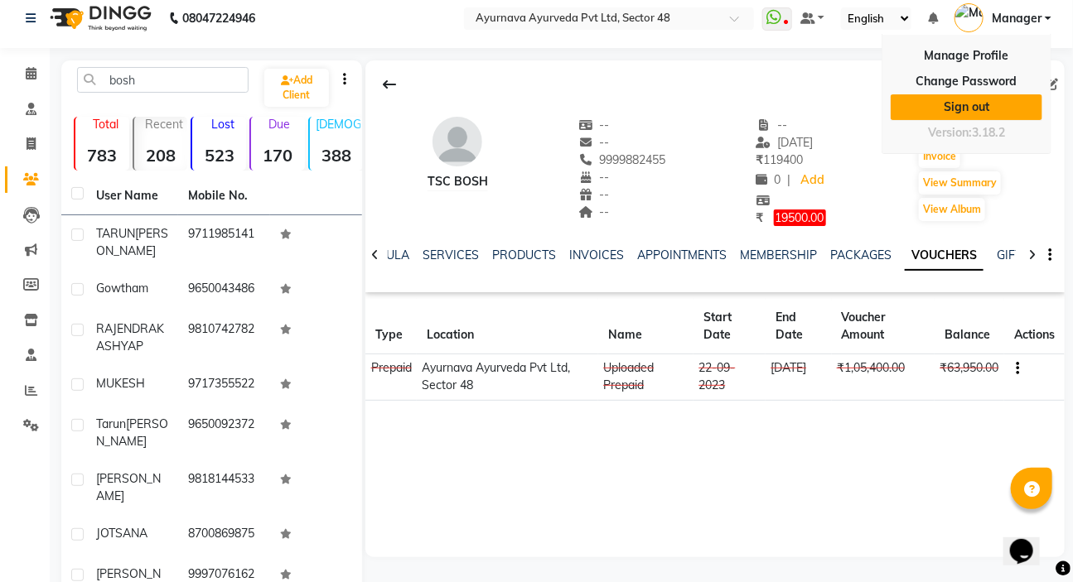
click at [976, 108] on link "Sign out" at bounding box center [966, 107] width 152 height 26
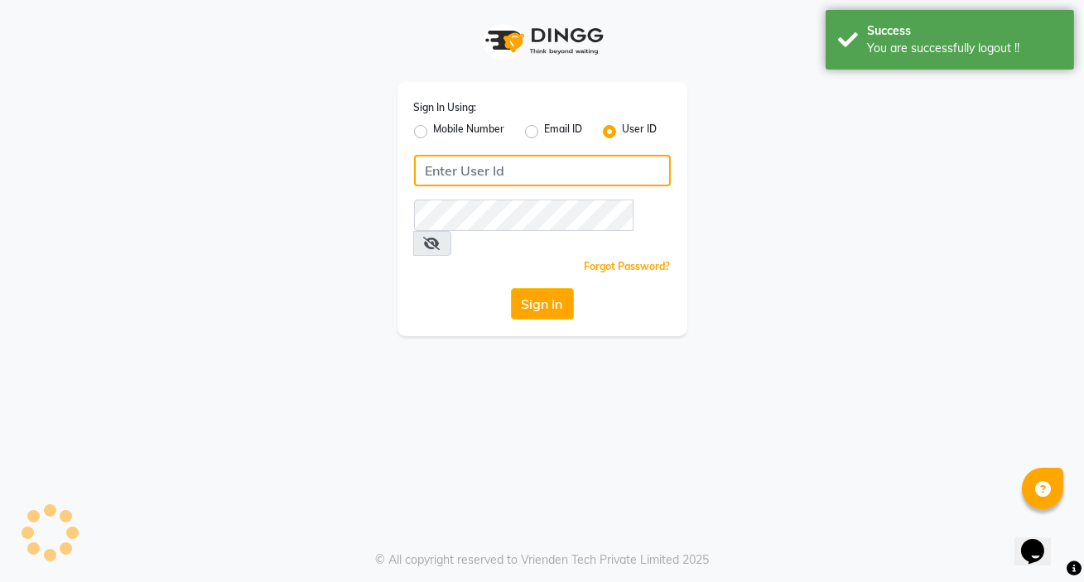
type input "9818659761"
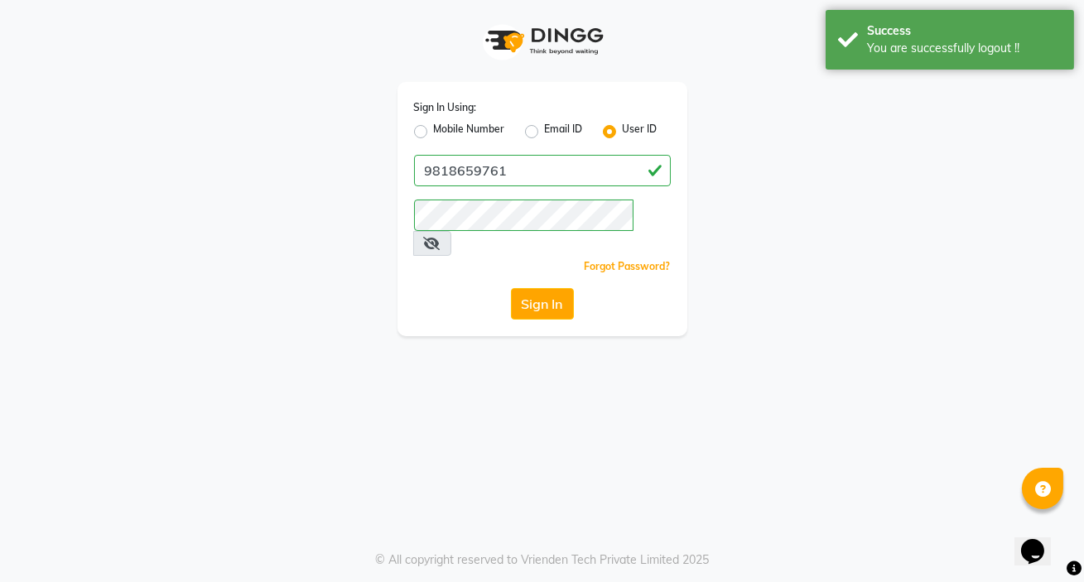
click at [441, 237] on icon at bounding box center [432, 243] width 17 height 13
click at [540, 288] on button "Sign In" at bounding box center [542, 303] width 63 height 31
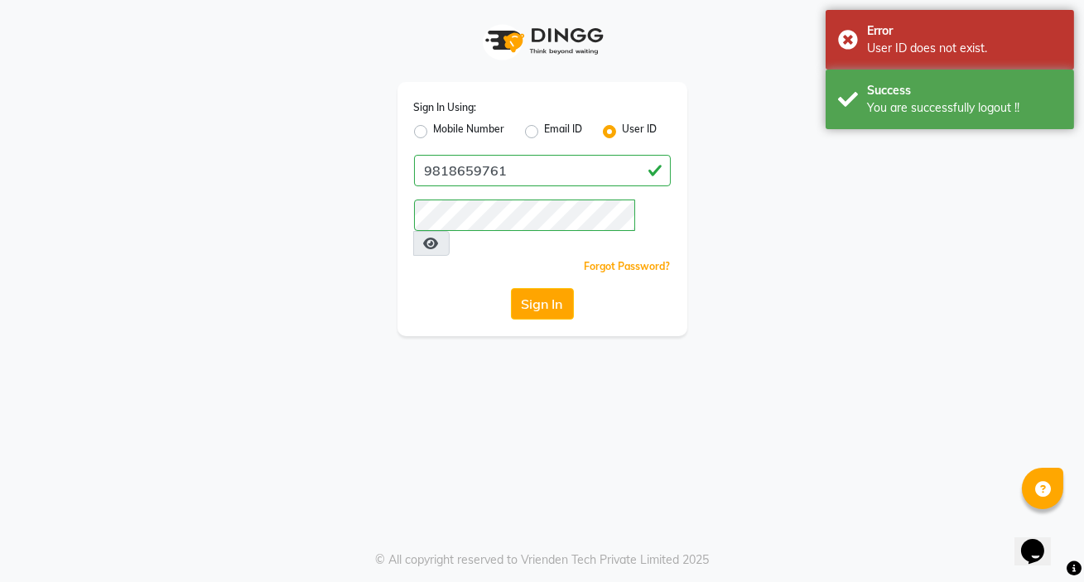
click at [434, 131] on label "Mobile Number" at bounding box center [469, 132] width 71 height 20
click at [434, 131] on input "Mobile Number" at bounding box center [439, 127] width 11 height 11
radio input "true"
radio input "false"
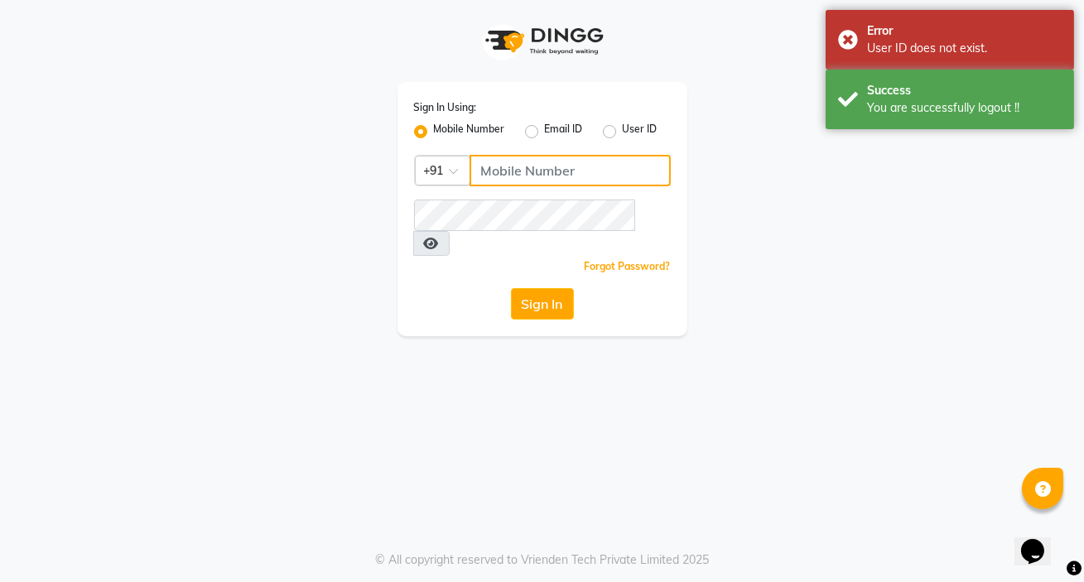
click at [509, 172] on input "Username" at bounding box center [570, 170] width 201 height 31
type input "9818659761"
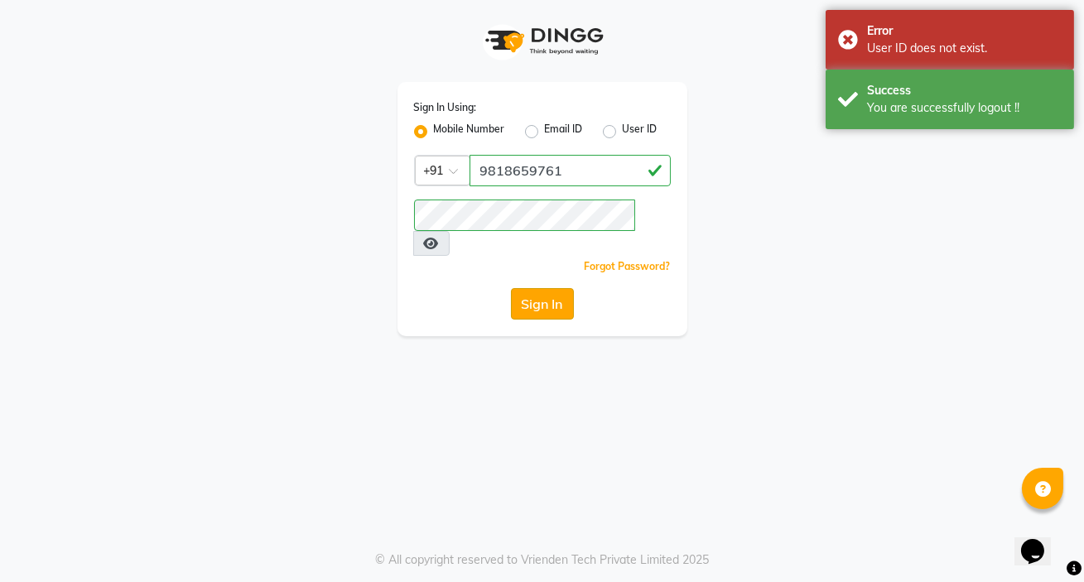
click at [572, 288] on button "Sign In" at bounding box center [542, 303] width 63 height 31
